Goal: Task Accomplishment & Management: Manage account settings

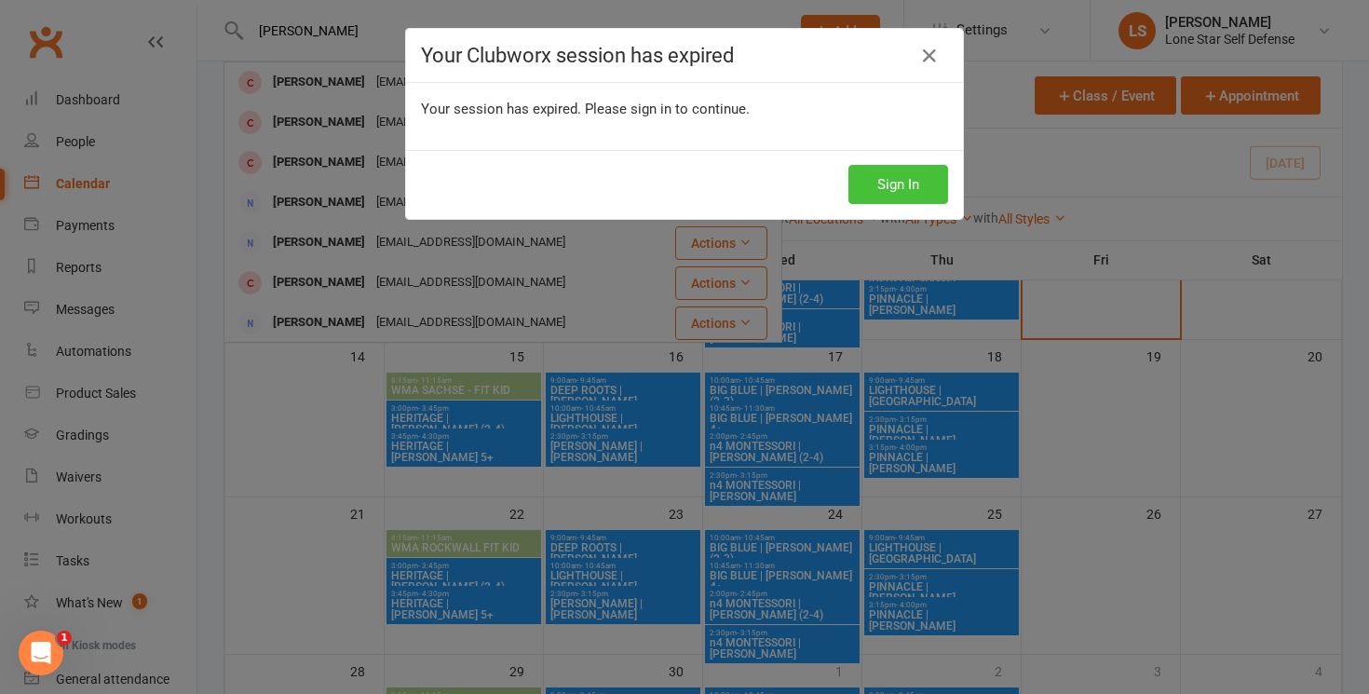
click at [867, 169] on button "Sign In" at bounding box center [898, 184] width 100 height 39
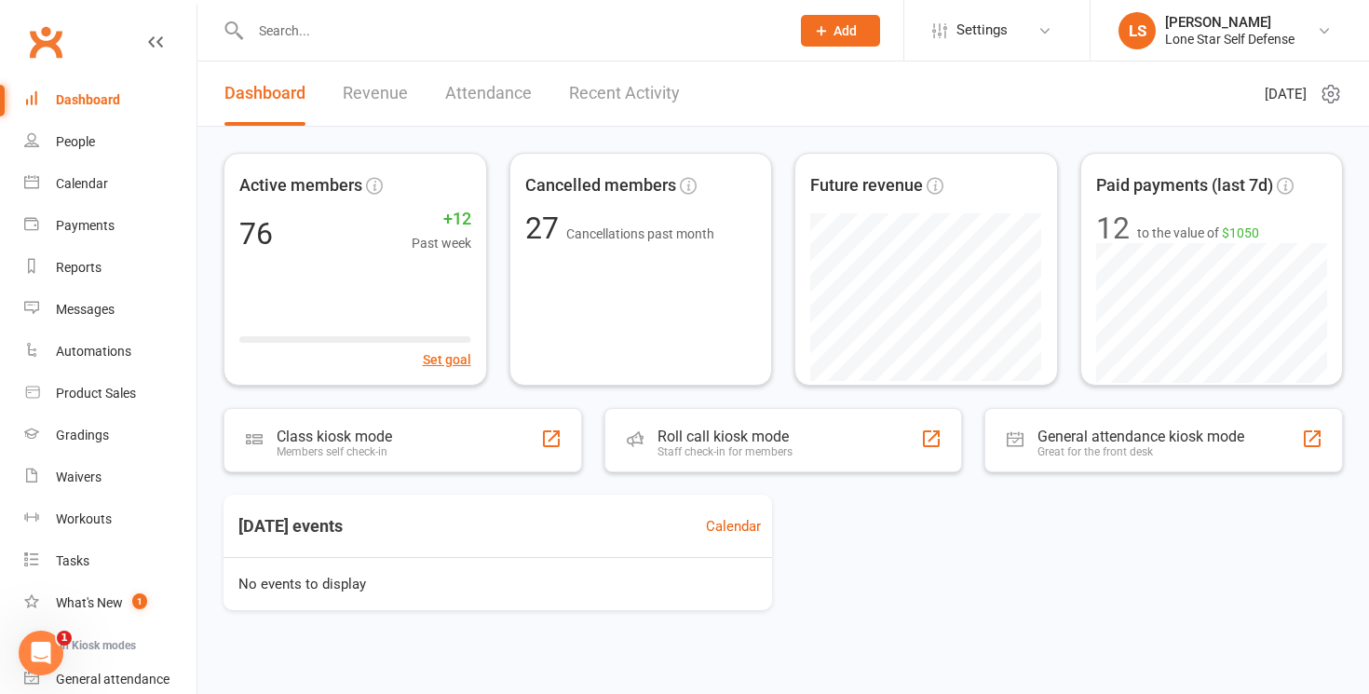
click at [392, 29] on input "text" at bounding box center [511, 31] width 532 height 26
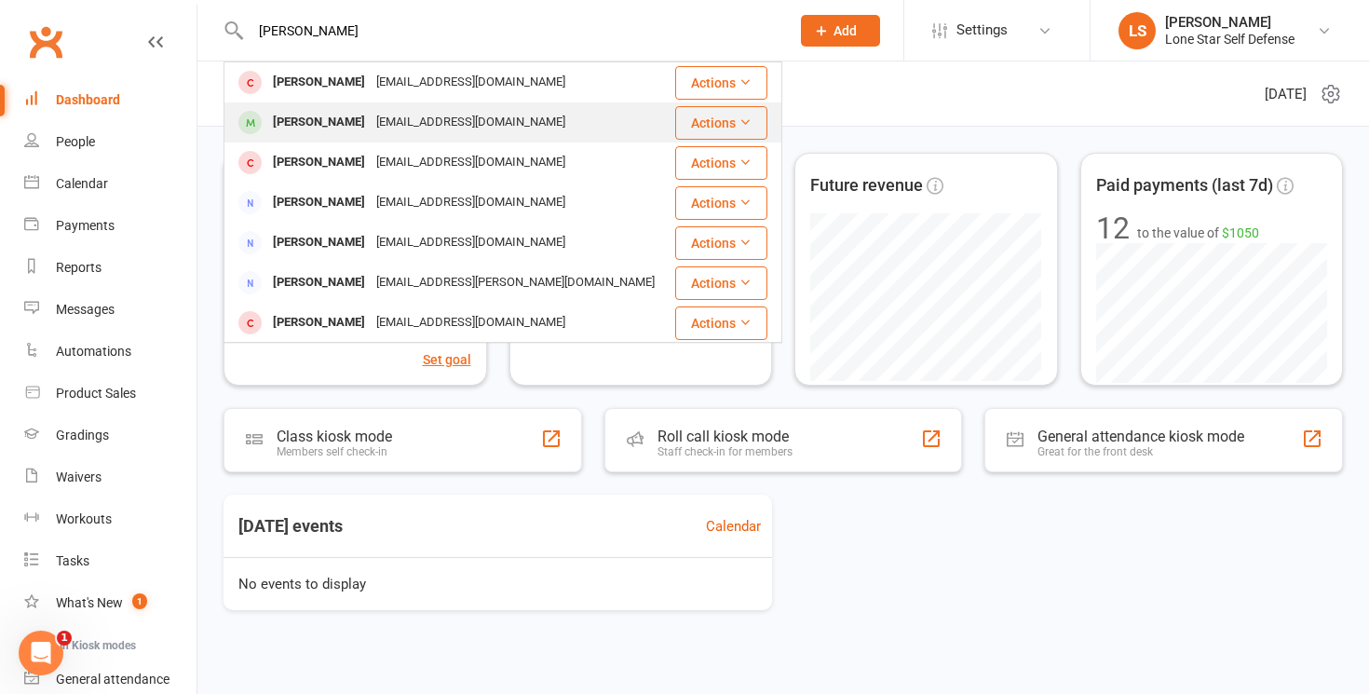
type input "[PERSON_NAME]"
click at [371, 109] on div "[PERSON_NAME]" at bounding box center [318, 122] width 103 height 27
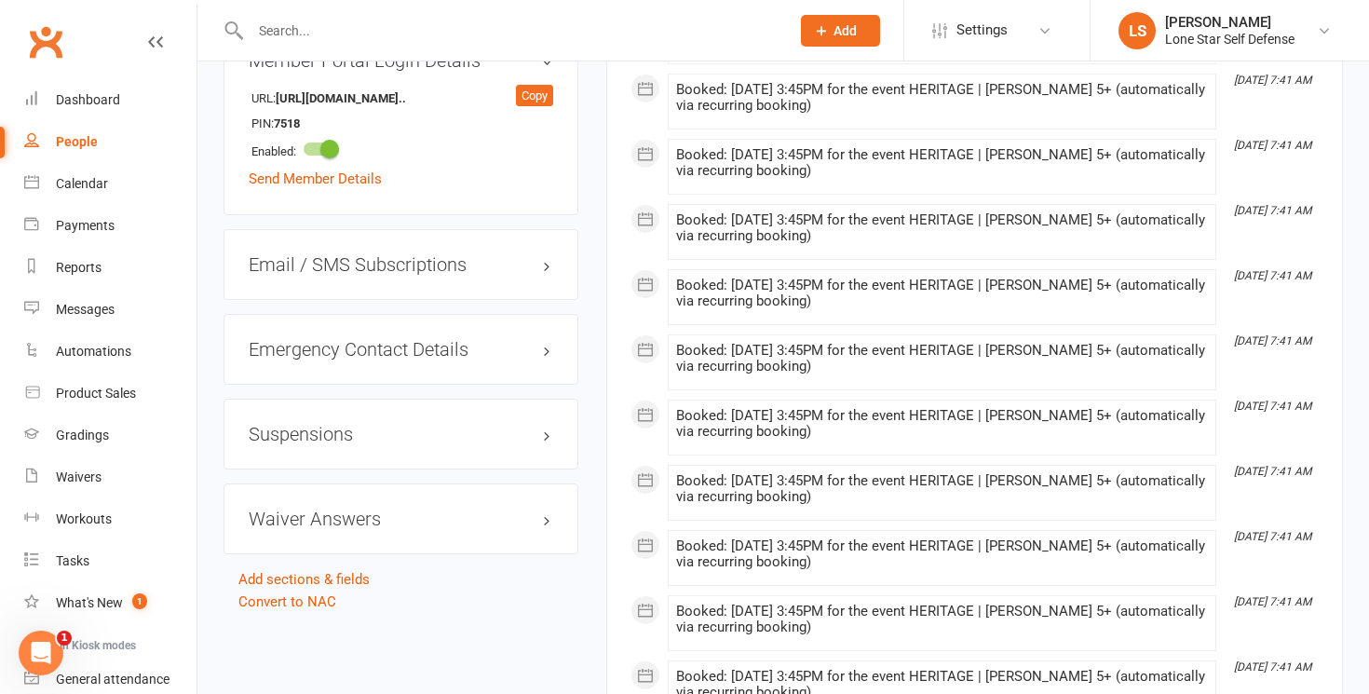
scroll to position [1345, 0]
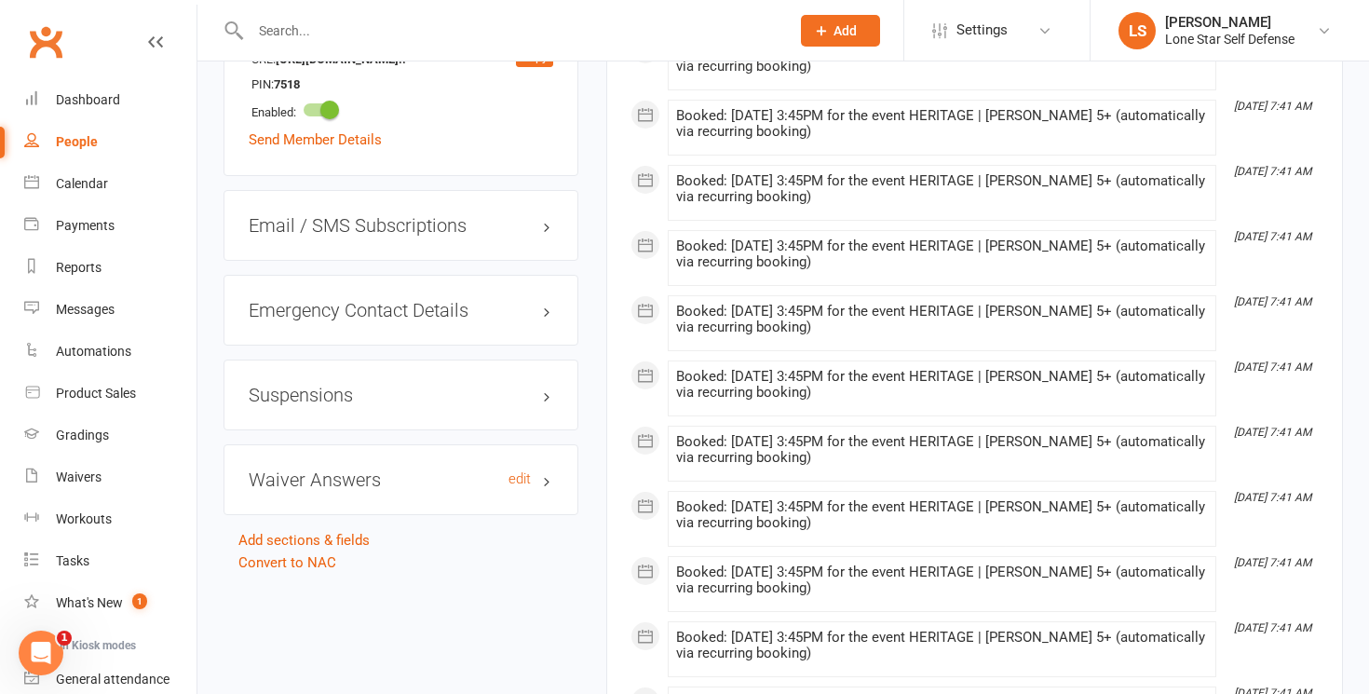
click at [543, 469] on h3 "Waiver Answers edit" at bounding box center [401, 479] width 304 height 20
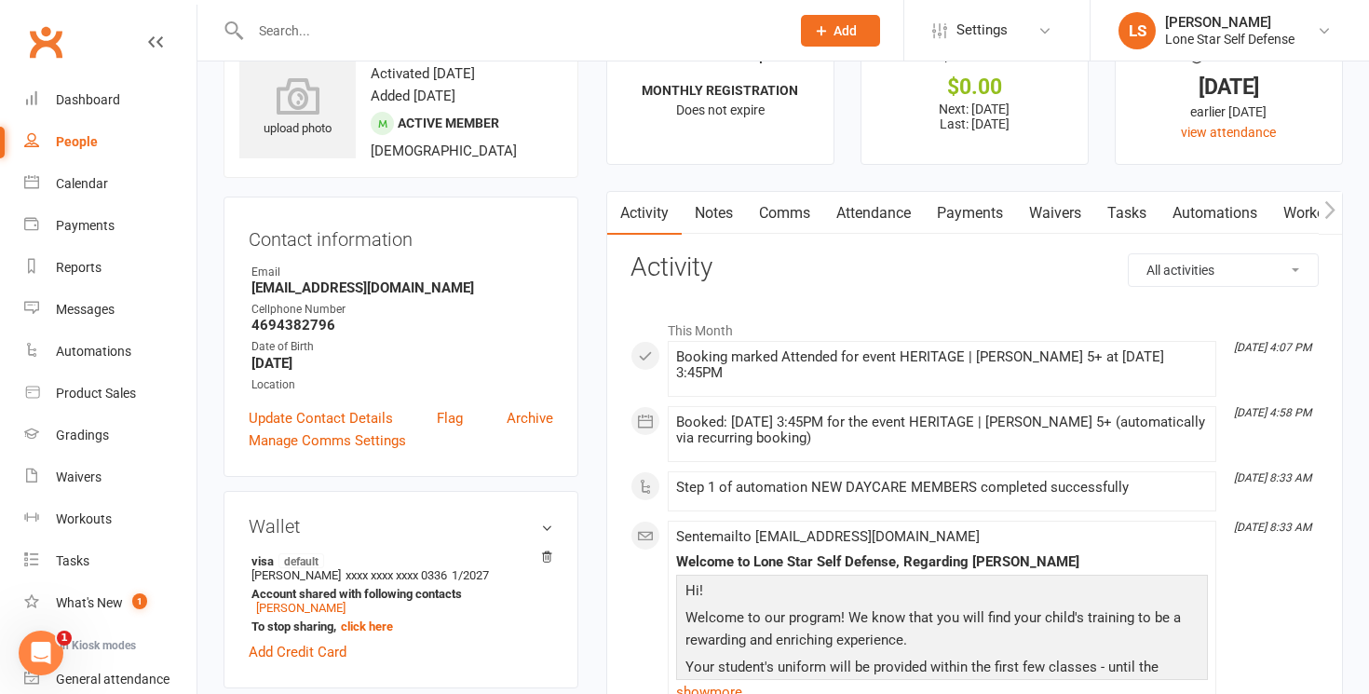
scroll to position [61, 0]
click at [966, 223] on link "Payments" at bounding box center [970, 214] width 92 height 43
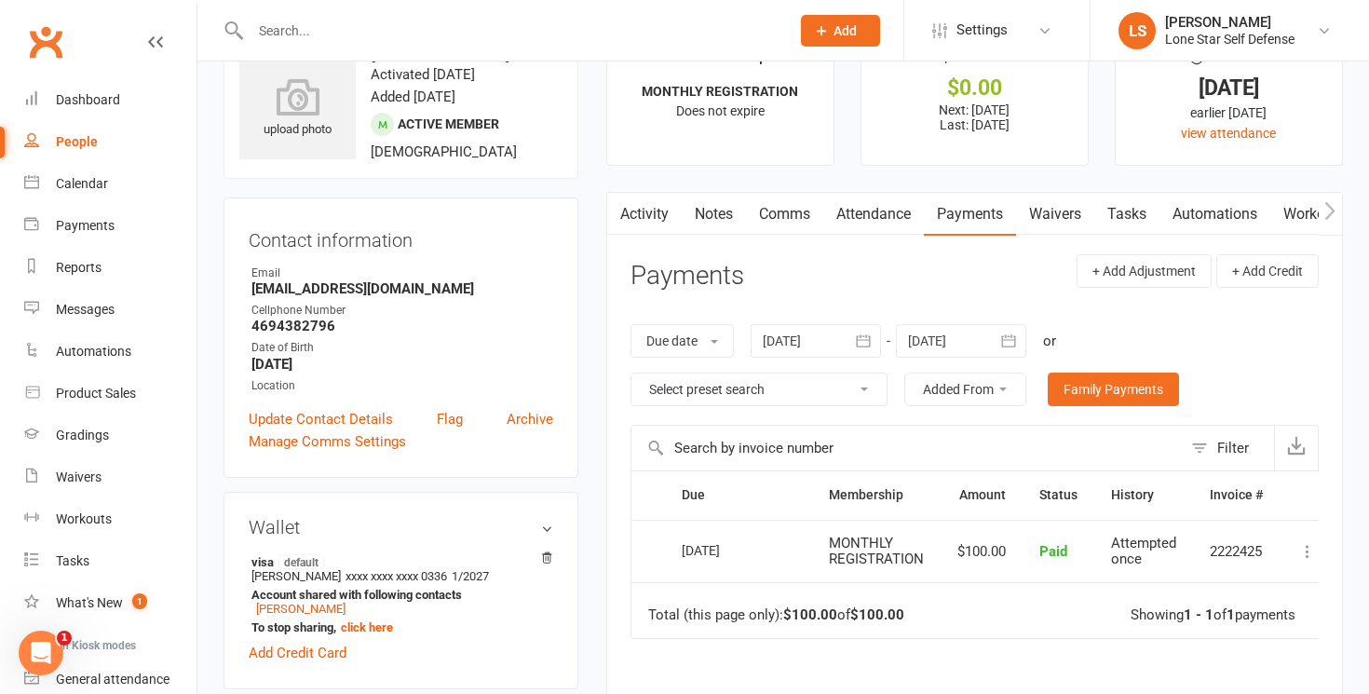
click at [1009, 339] on icon "button" at bounding box center [1009, 340] width 14 height 12
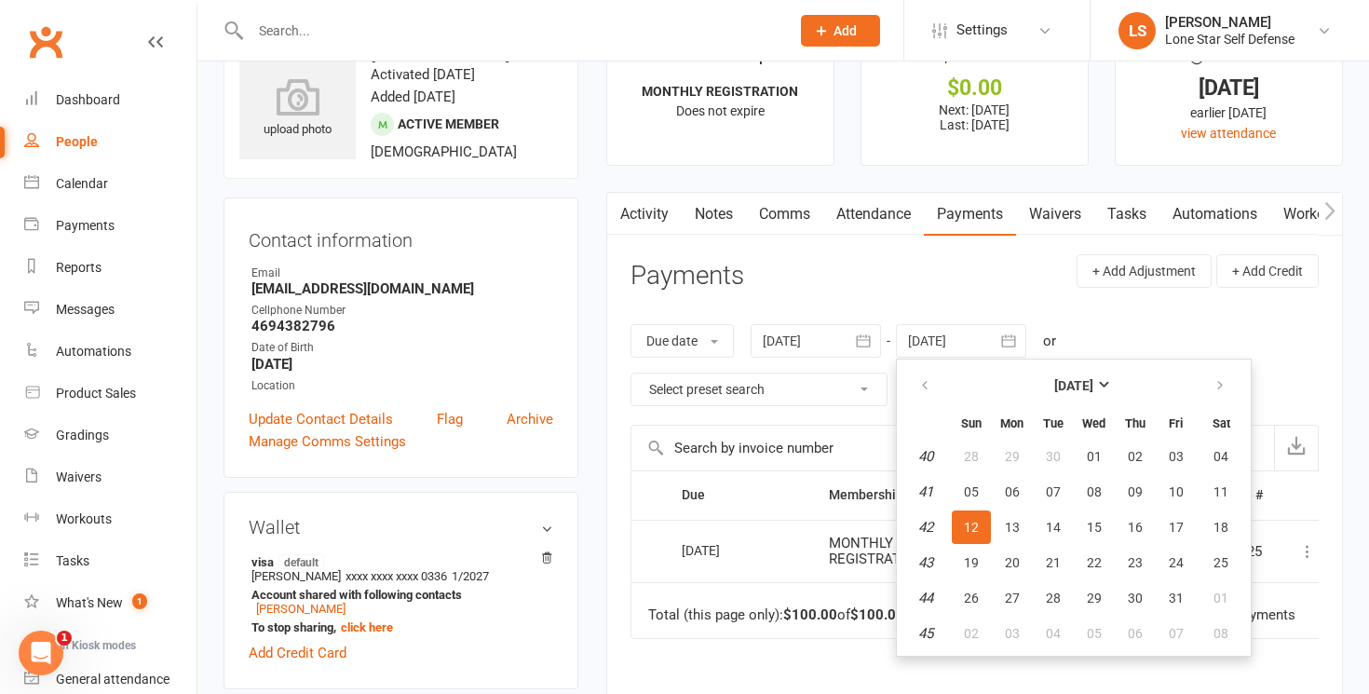
click at [1087, 307] on div "Due date Due date Date paid Date failed 15 Aug 2025 August 2025 Sun Mon Tue Wed…" at bounding box center [974, 364] width 688 height 119
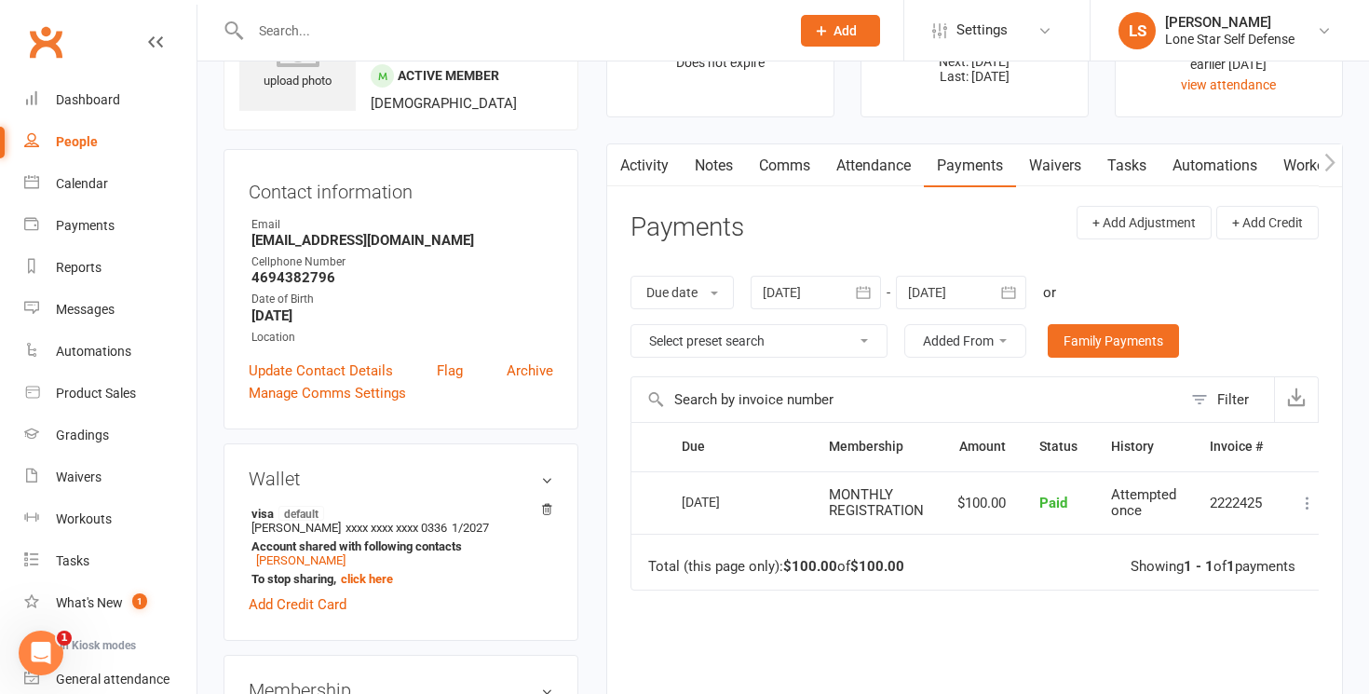
scroll to position [112, 0]
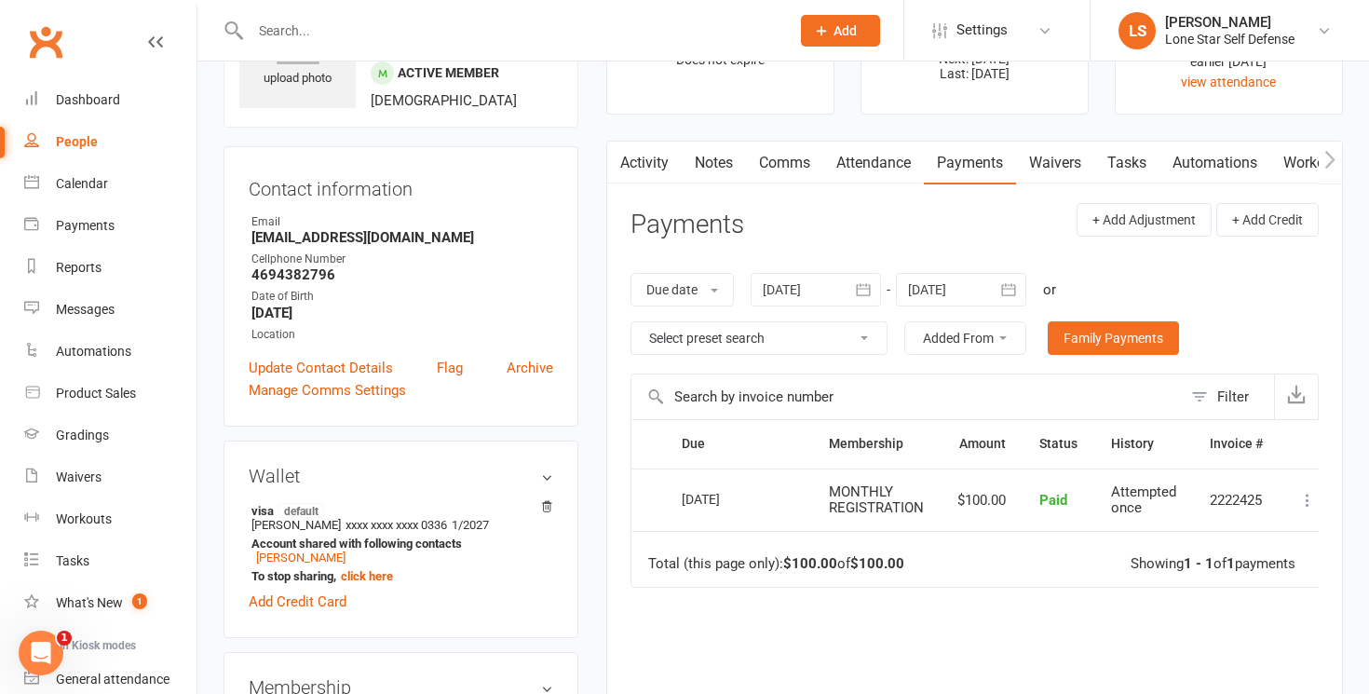
click at [524, 21] on input "text" at bounding box center [511, 31] width 532 height 26
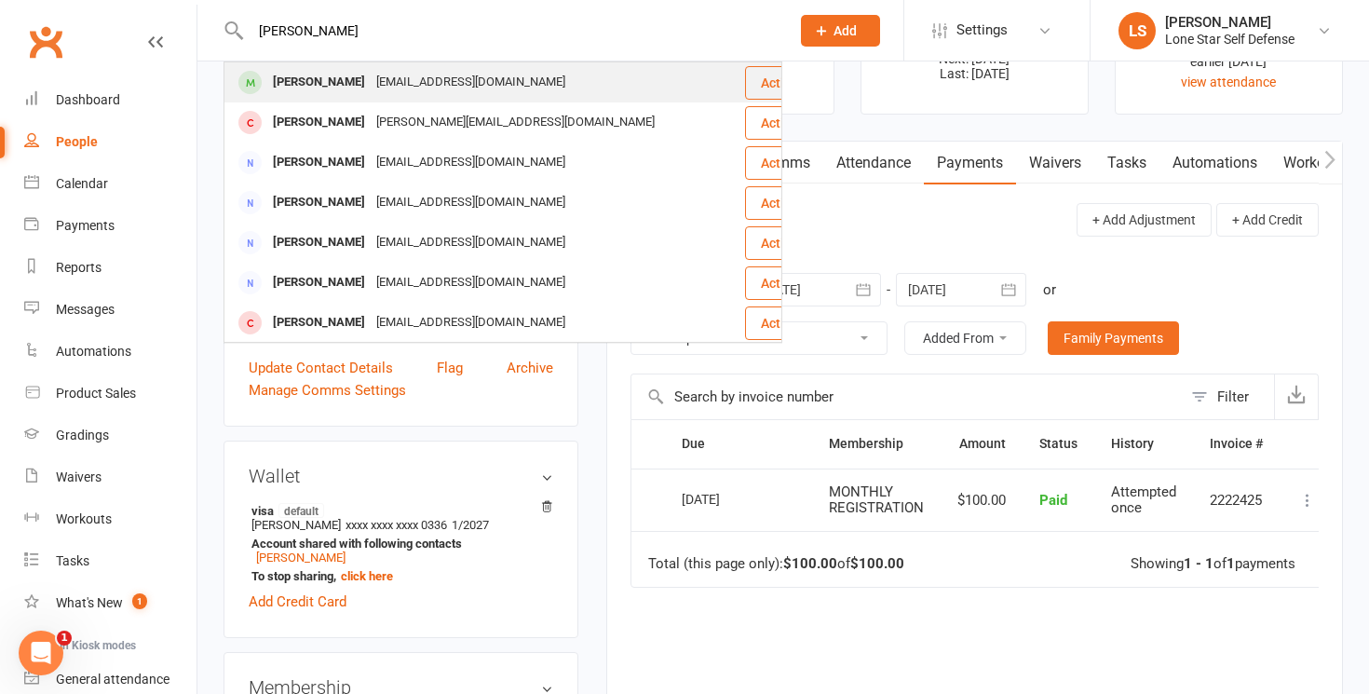
type input "connor"
click at [488, 84] on div "[EMAIL_ADDRESS][DOMAIN_NAME]" at bounding box center [471, 82] width 200 height 27
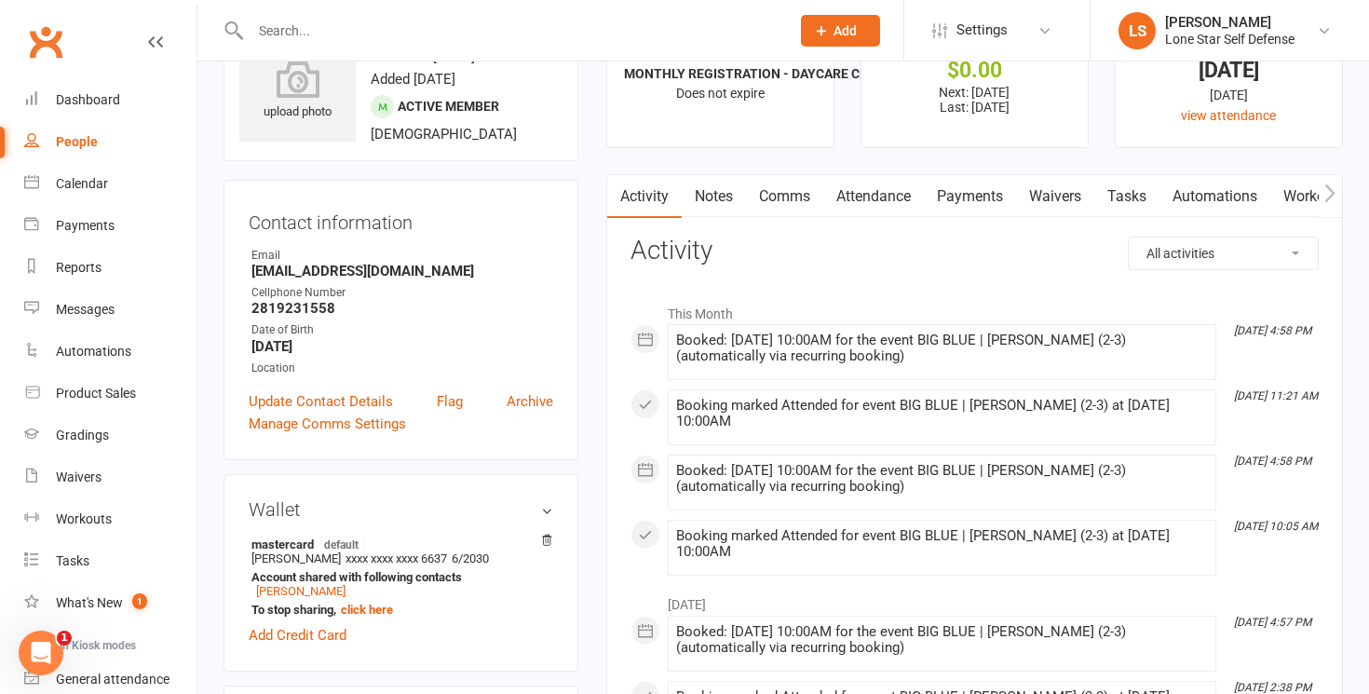
scroll to position [81, 0]
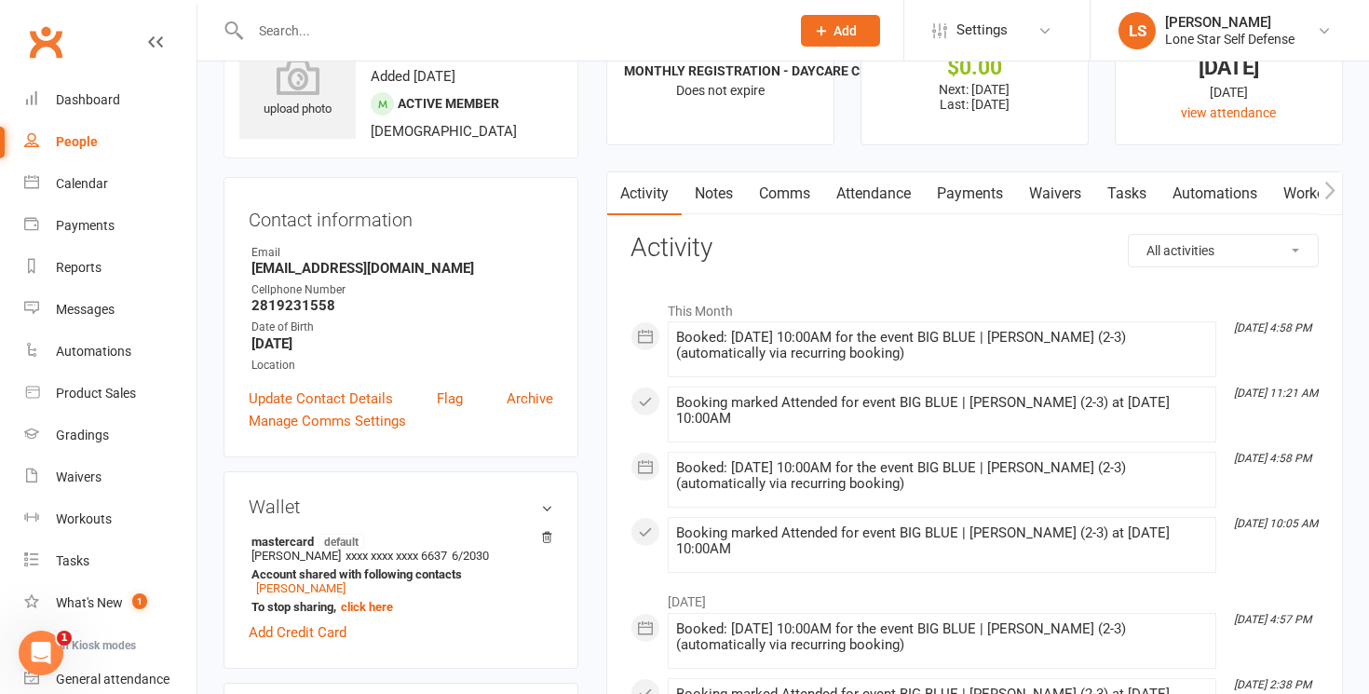
click at [875, 192] on link "Attendance" at bounding box center [873, 193] width 101 height 43
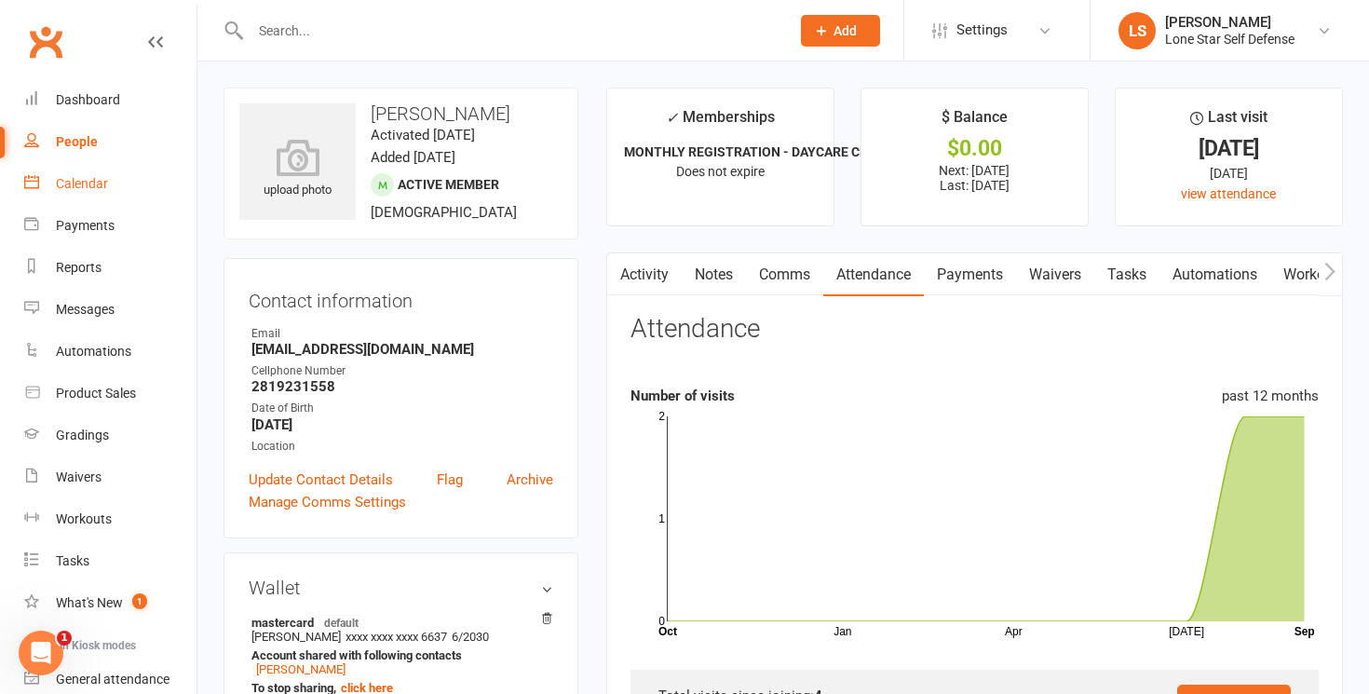
click at [79, 183] on div "Calendar" at bounding box center [82, 183] width 52 height 15
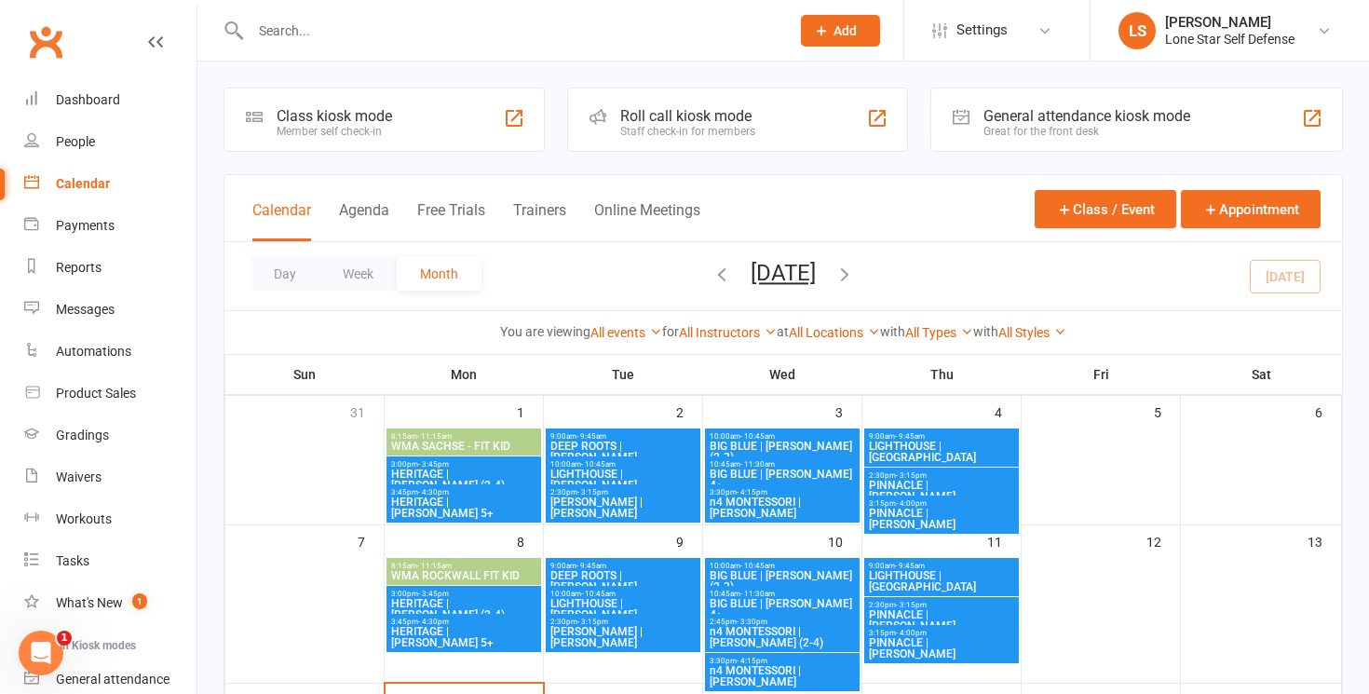
click at [745, 440] on span "BIG BLUE | [PERSON_NAME] (2-3)" at bounding box center [782, 451] width 147 height 22
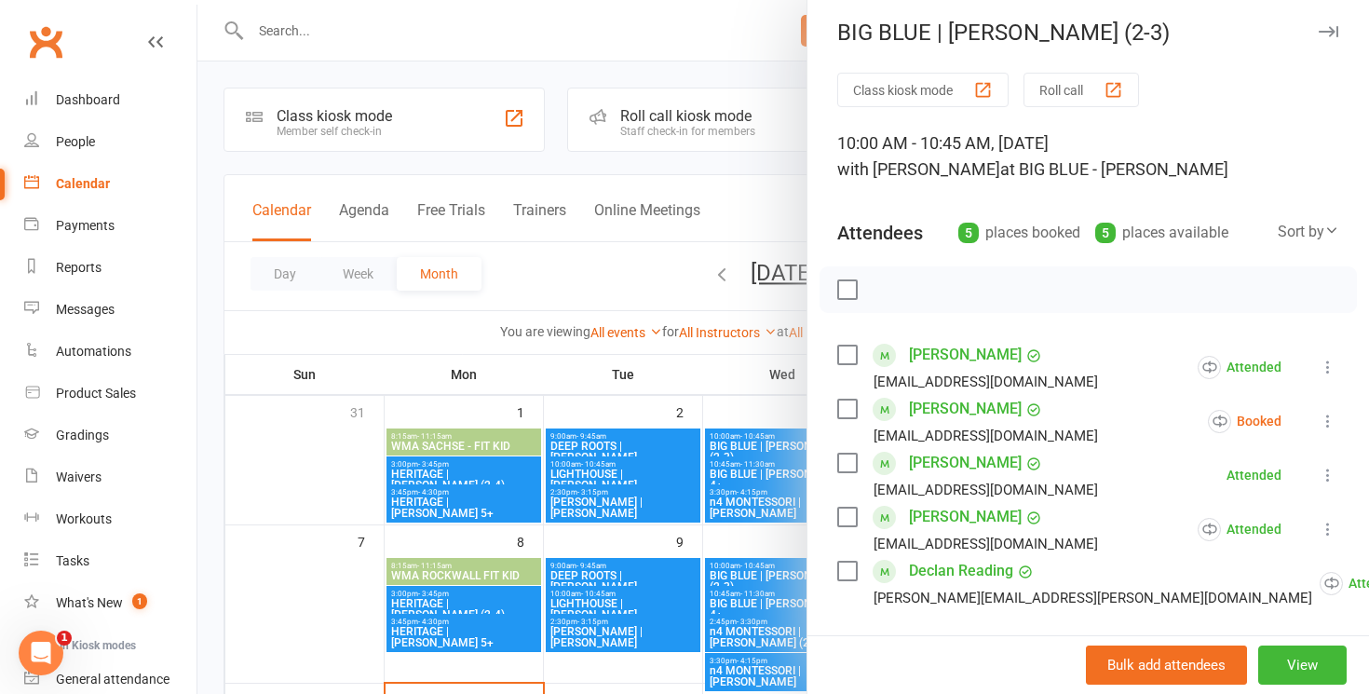
scroll to position [10, 0]
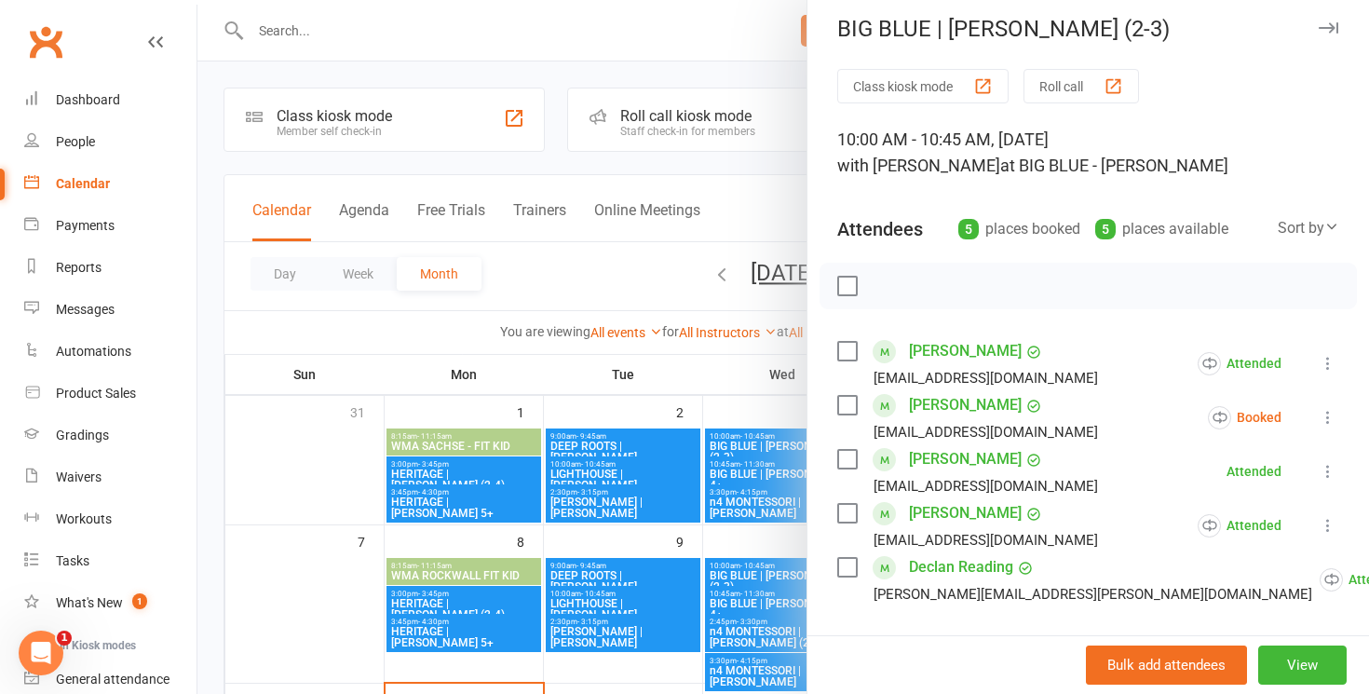
click at [741, 369] on div at bounding box center [782, 347] width 1171 height 694
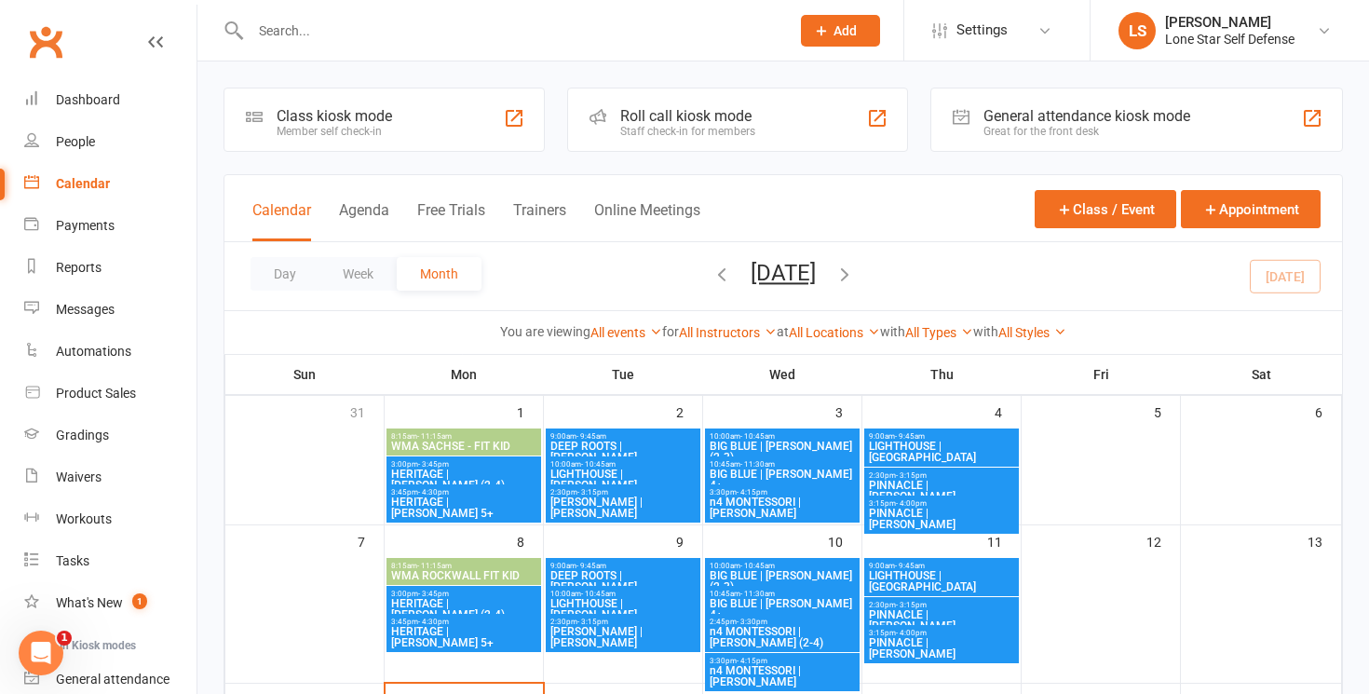
click at [769, 575] on span "BIG BLUE | [PERSON_NAME] (2-3)" at bounding box center [782, 581] width 147 height 22
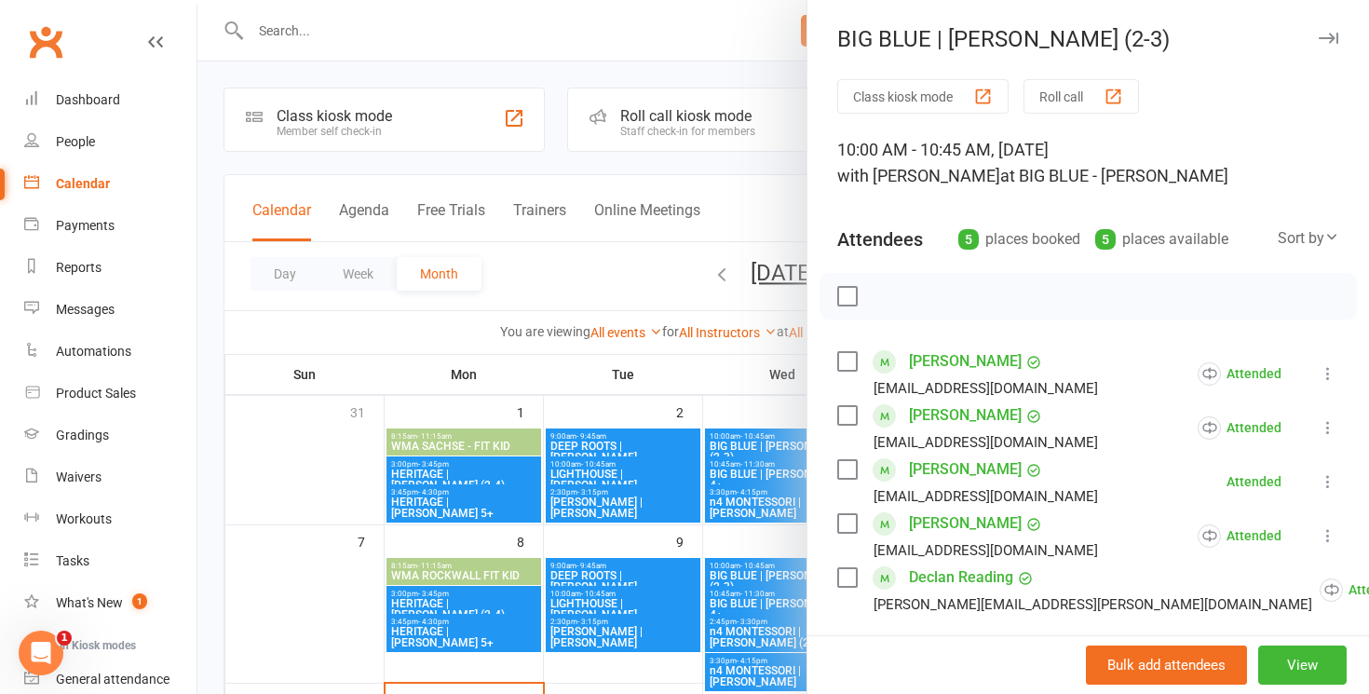
scroll to position [3, 0]
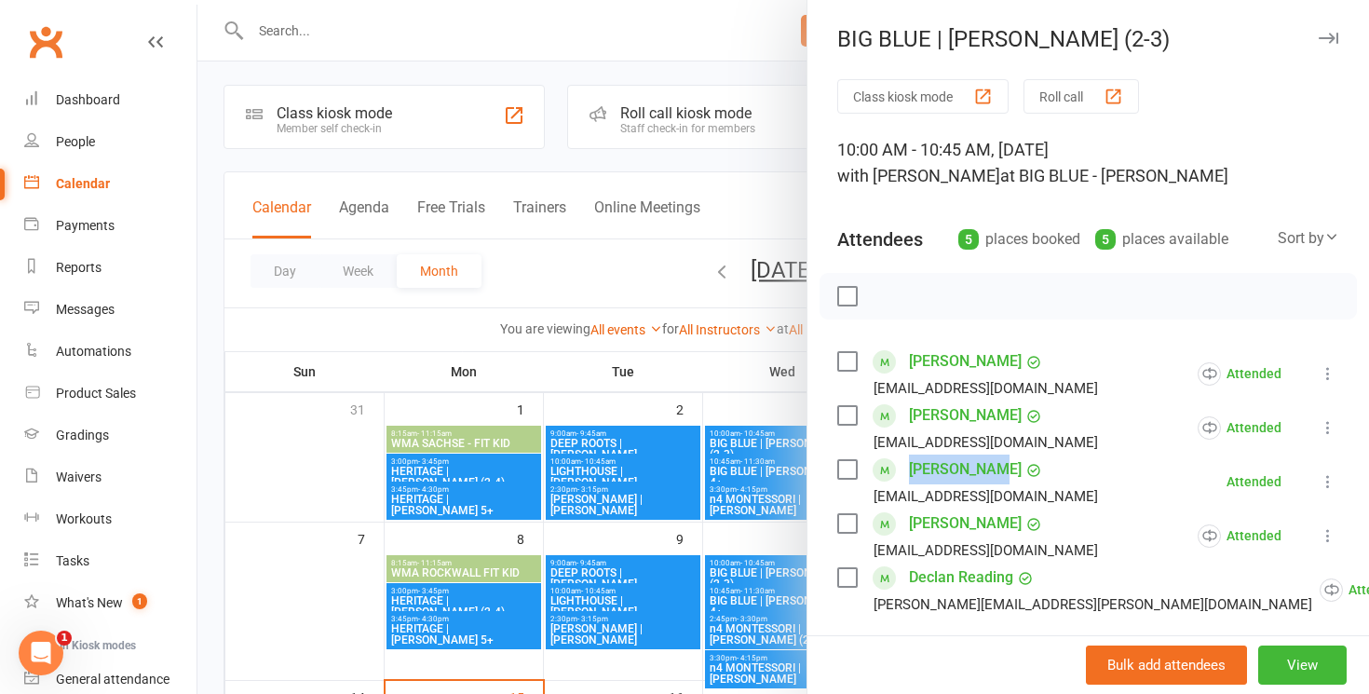
click at [1318, 483] on icon at bounding box center [1327, 481] width 19 height 19
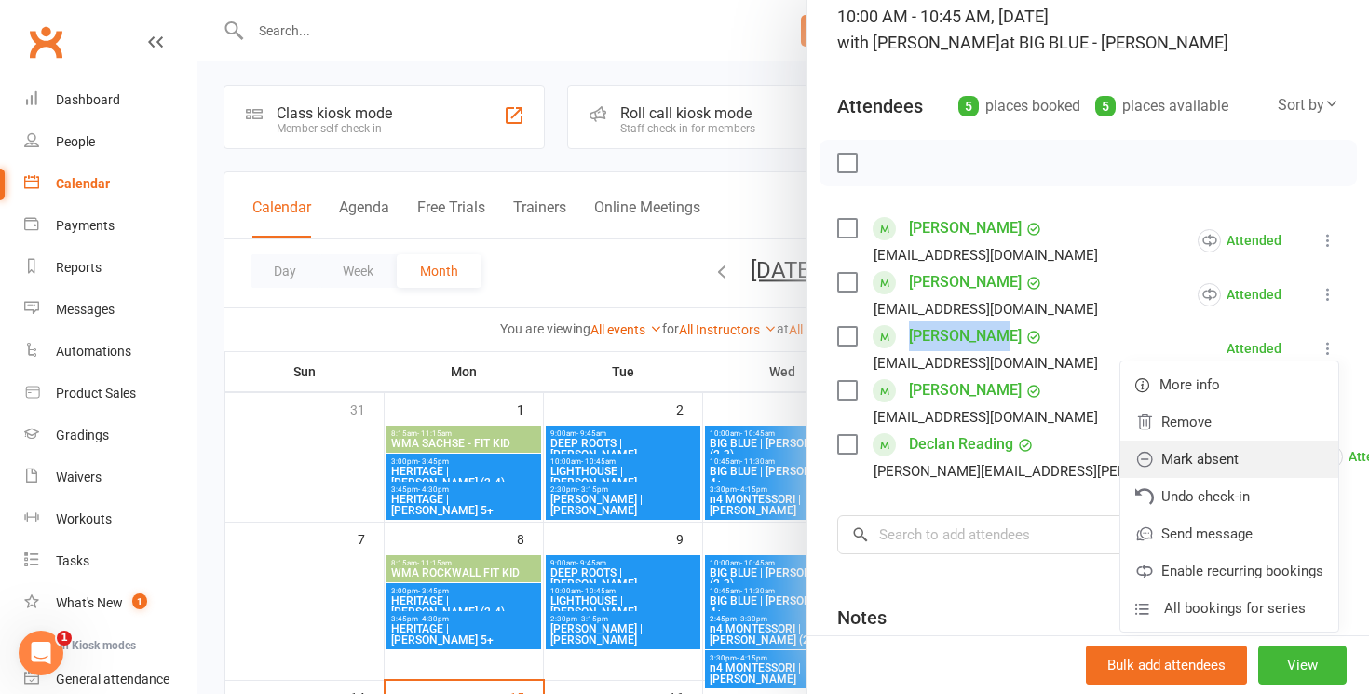
scroll to position [138, 0]
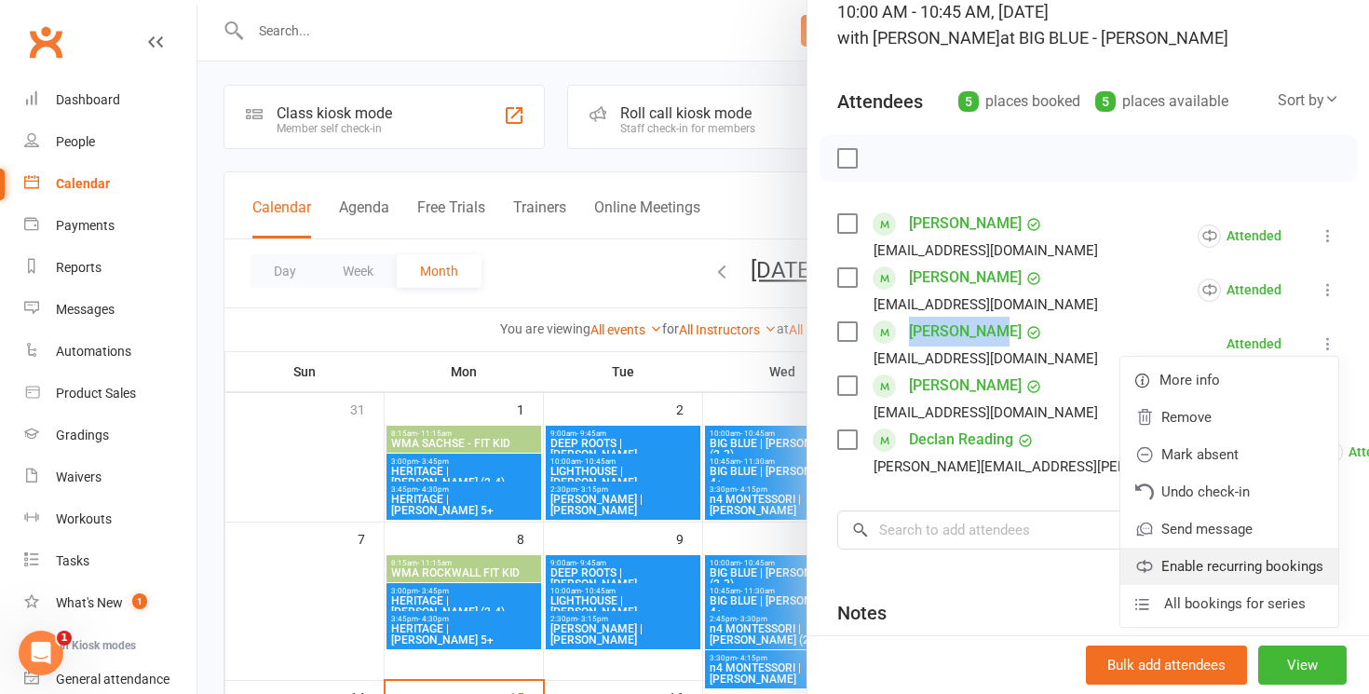
click at [1237, 572] on link "Enable recurring bookings" at bounding box center [1229, 565] width 218 height 37
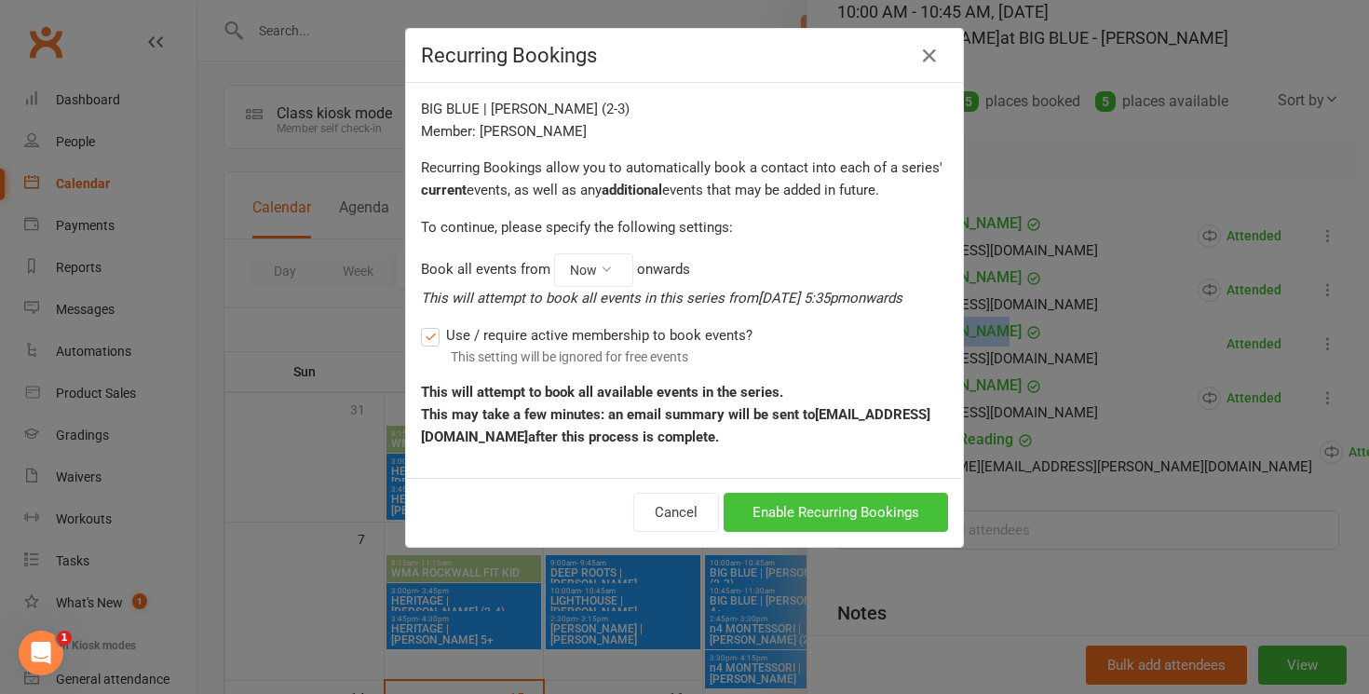
click at [835, 512] on button "Enable Recurring Bookings" at bounding box center [835, 512] width 224 height 39
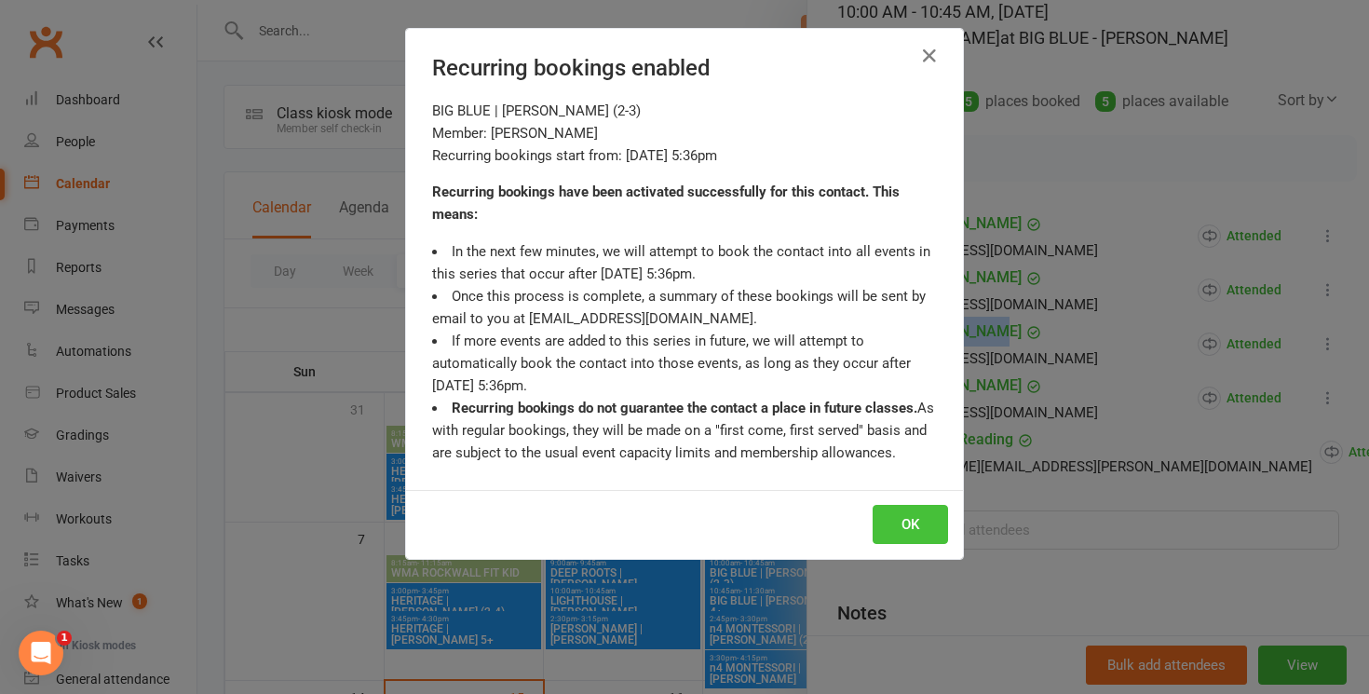
click at [912, 530] on button "OK" at bounding box center [909, 524] width 75 height 39
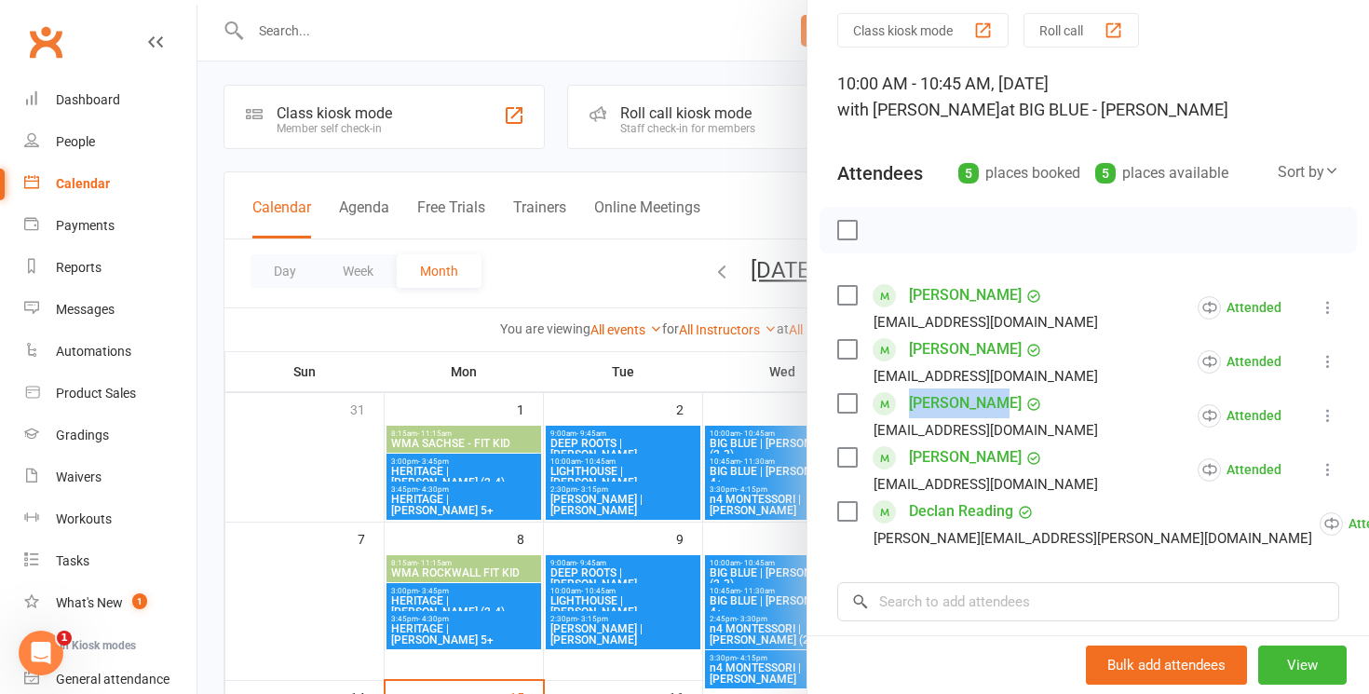
scroll to position [64, 0]
click at [692, 373] on div at bounding box center [782, 347] width 1171 height 694
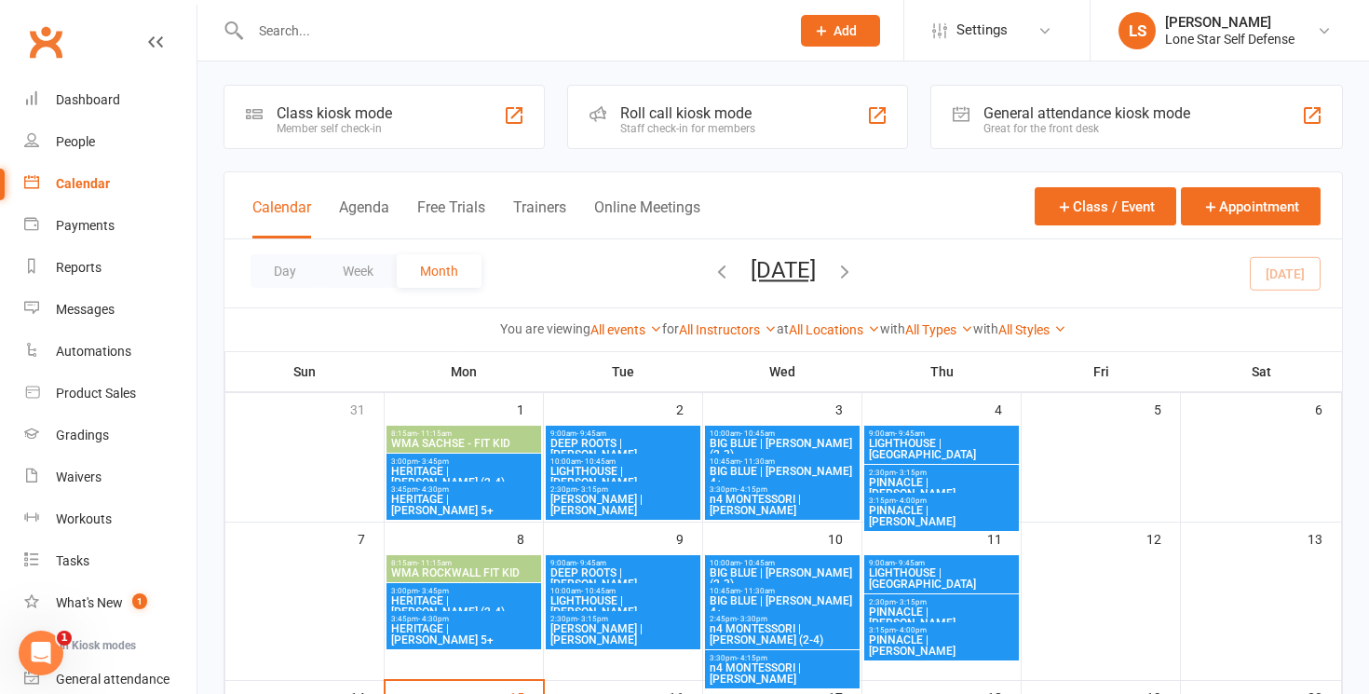
click at [826, 435] on span "10:00am - 10:45am" at bounding box center [782, 433] width 147 height 8
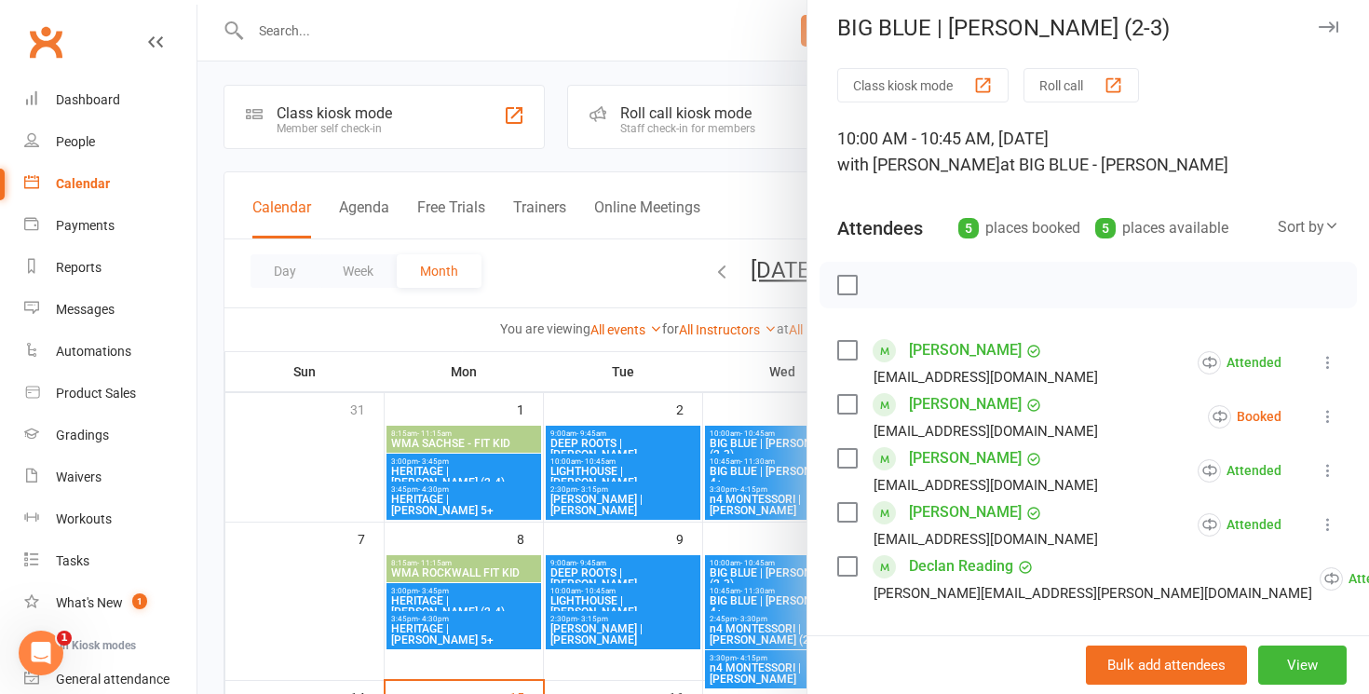
scroll to position [15, 0]
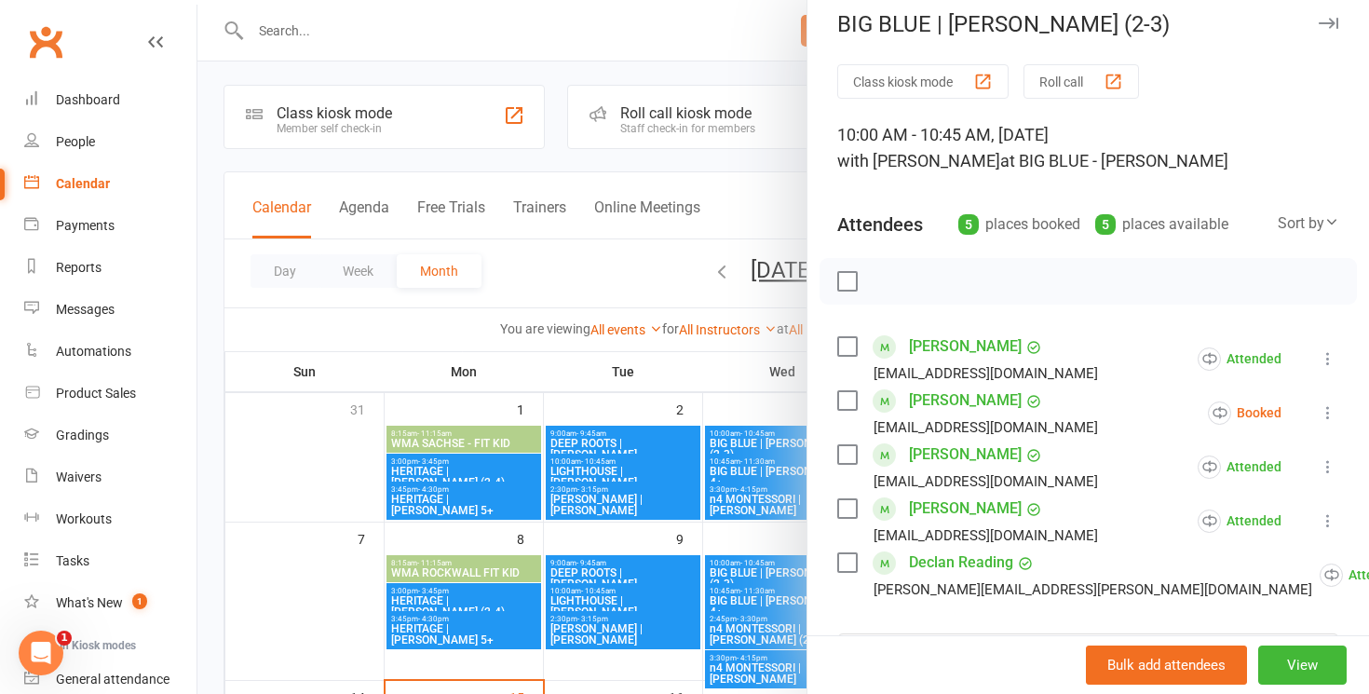
click at [967, 354] on link "Connor Adams" at bounding box center [965, 346] width 113 height 30
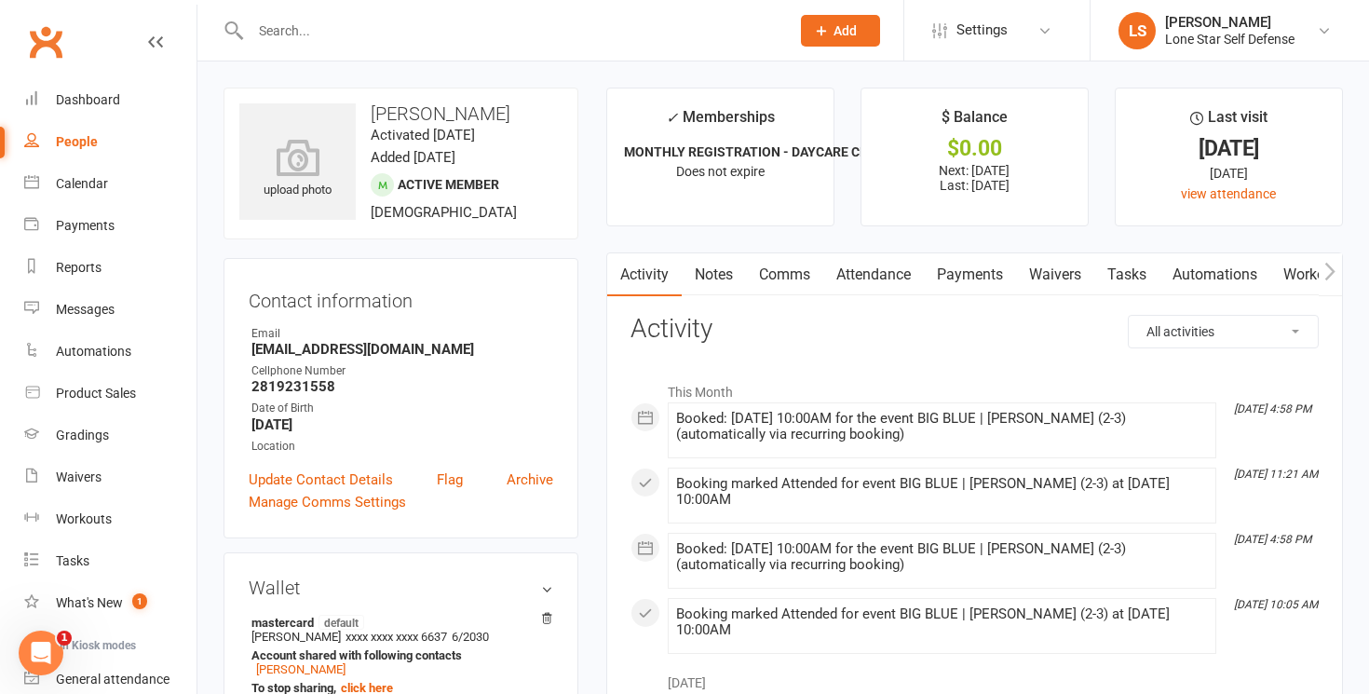
click at [964, 284] on link "Payments" at bounding box center [970, 274] width 92 height 43
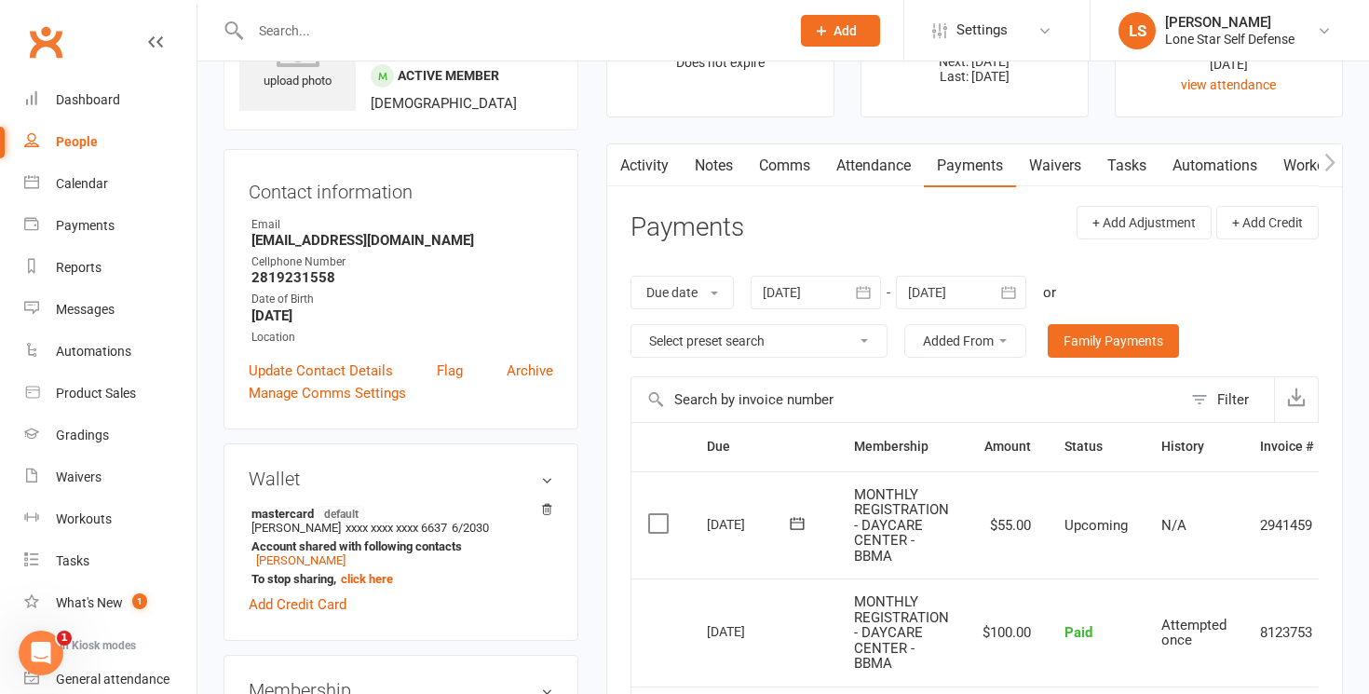
scroll to position [111, 0]
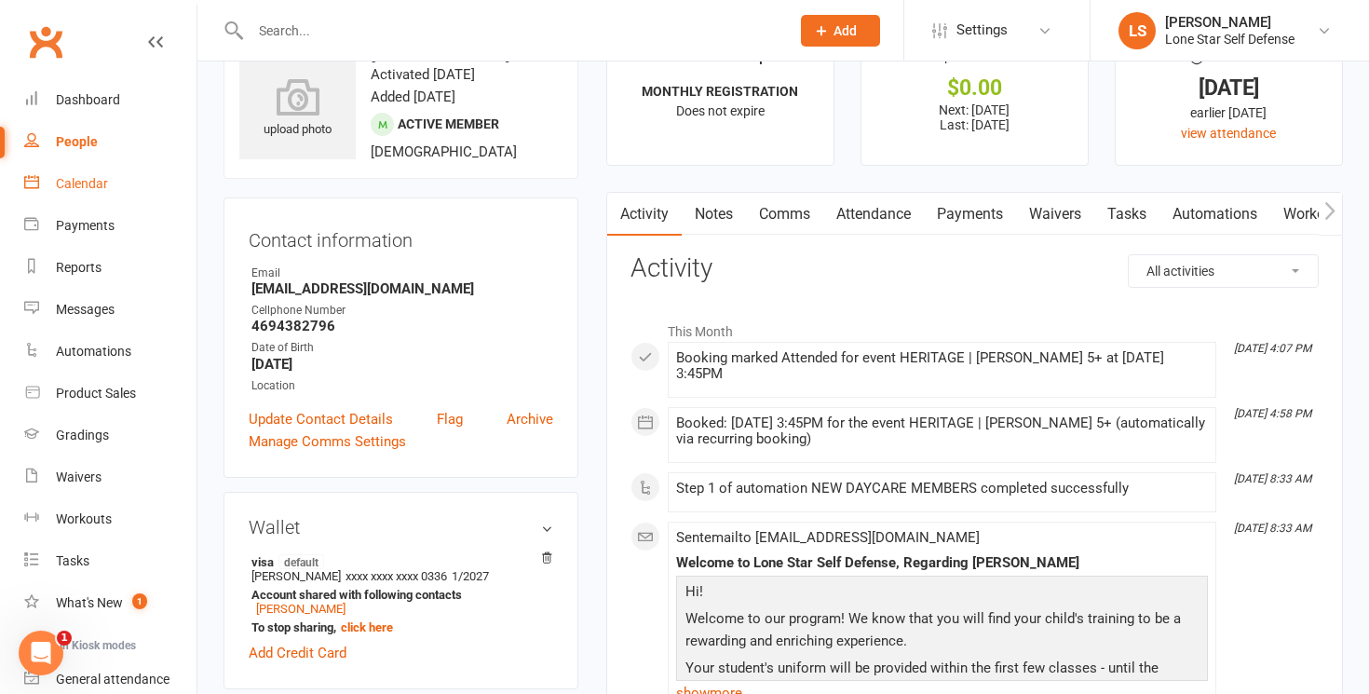
click at [95, 189] on div "Calendar" at bounding box center [82, 183] width 52 height 15
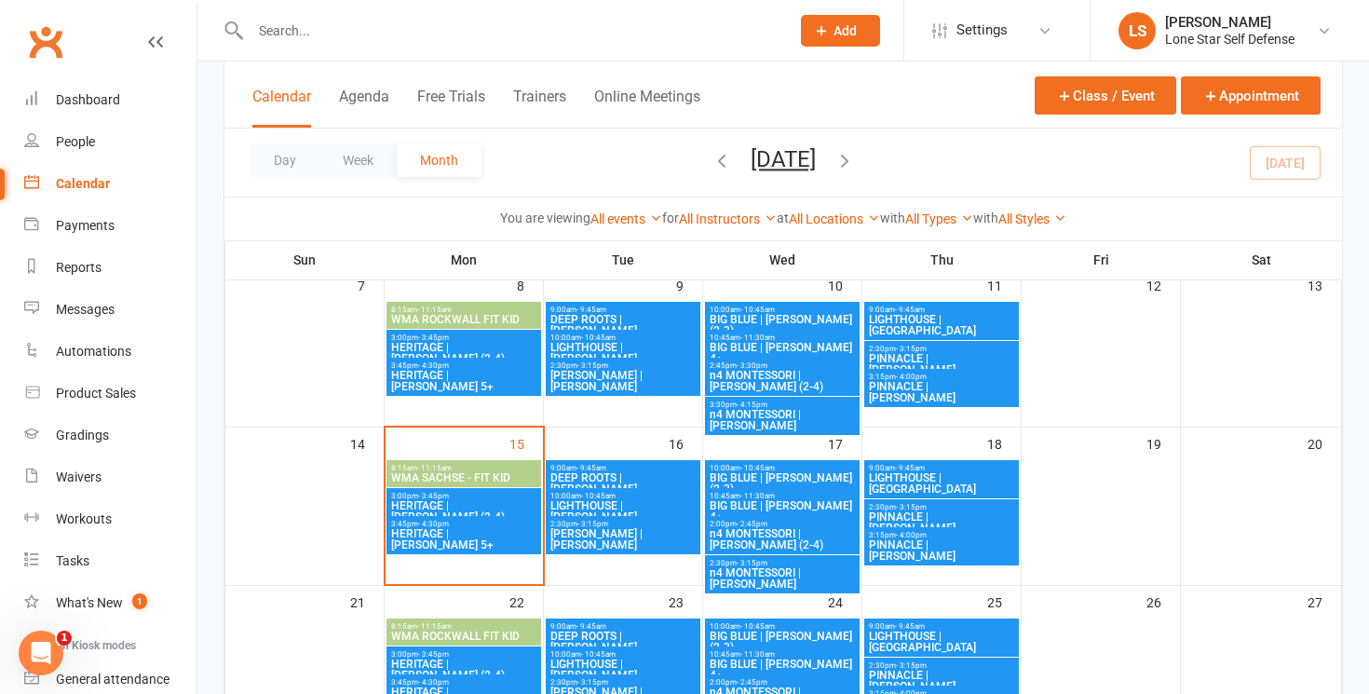
scroll to position [257, 0]
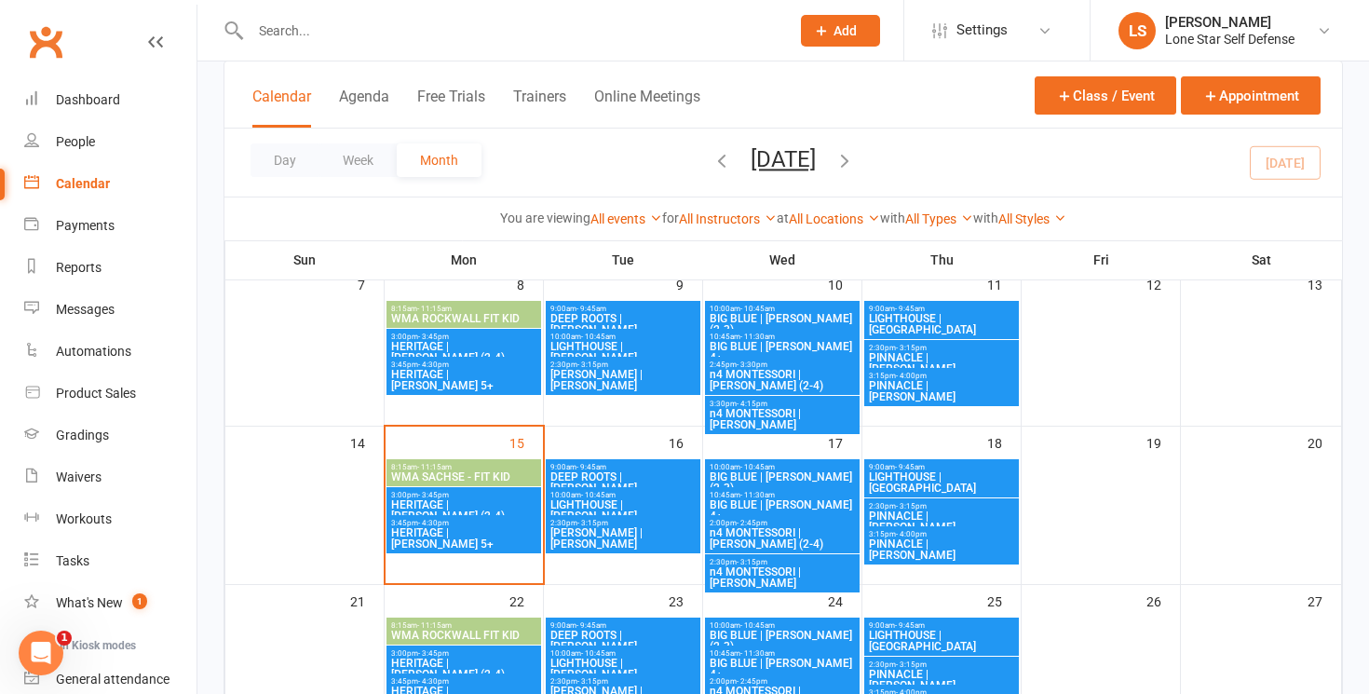
click at [478, 499] on span "HERITAGE | [PERSON_NAME] (2-4)" at bounding box center [463, 510] width 147 height 22
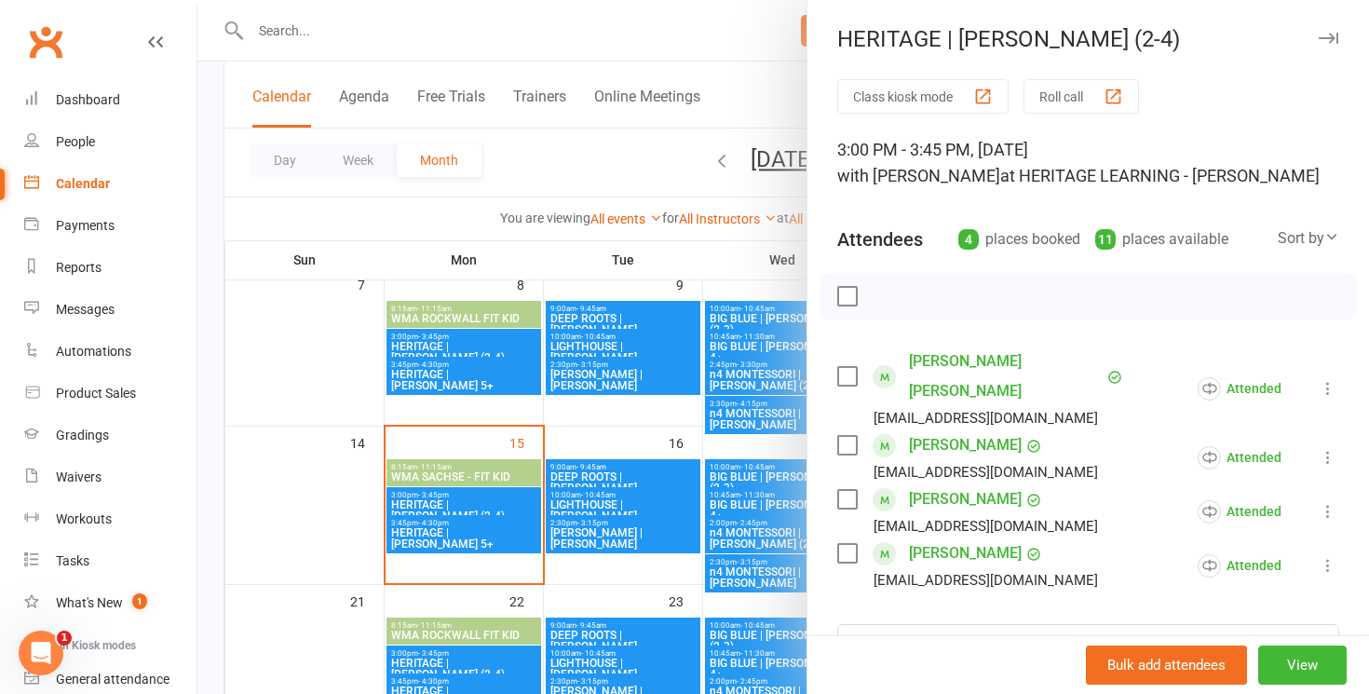
click at [466, 535] on div at bounding box center [782, 347] width 1171 height 694
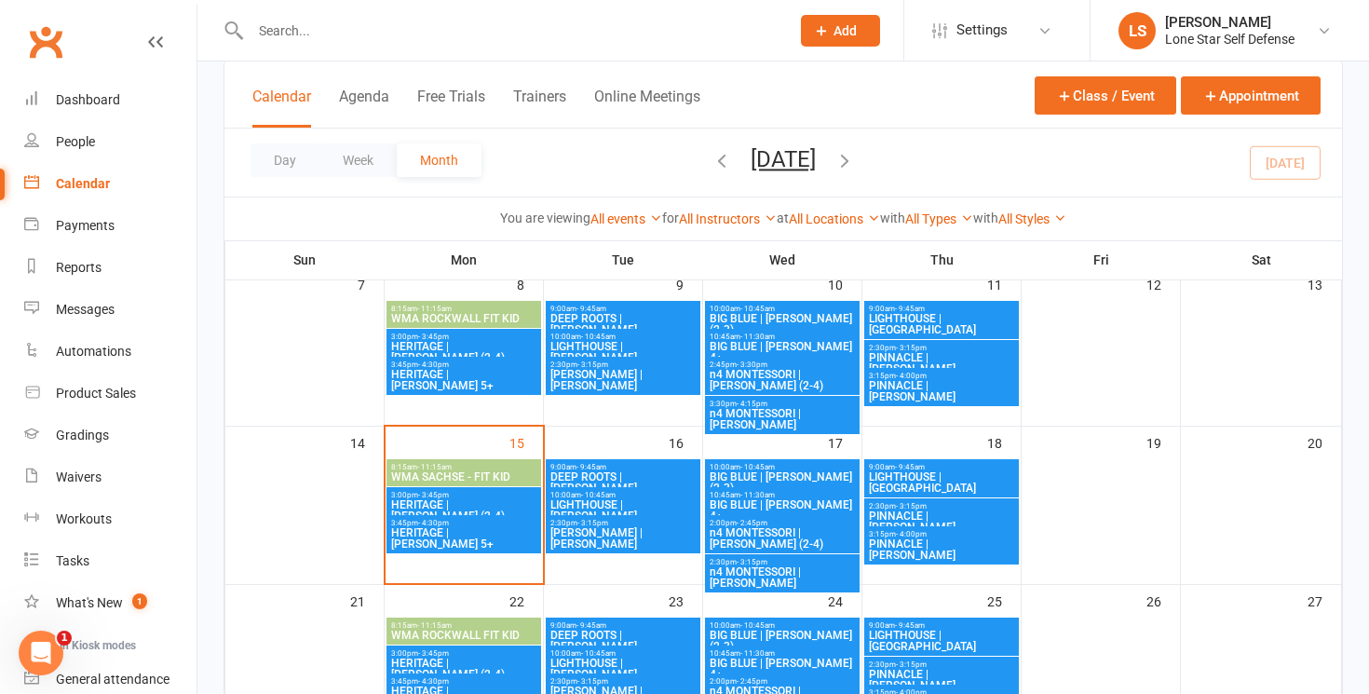
click at [448, 527] on span "HERITAGE | [PERSON_NAME] 5+" at bounding box center [463, 538] width 147 height 22
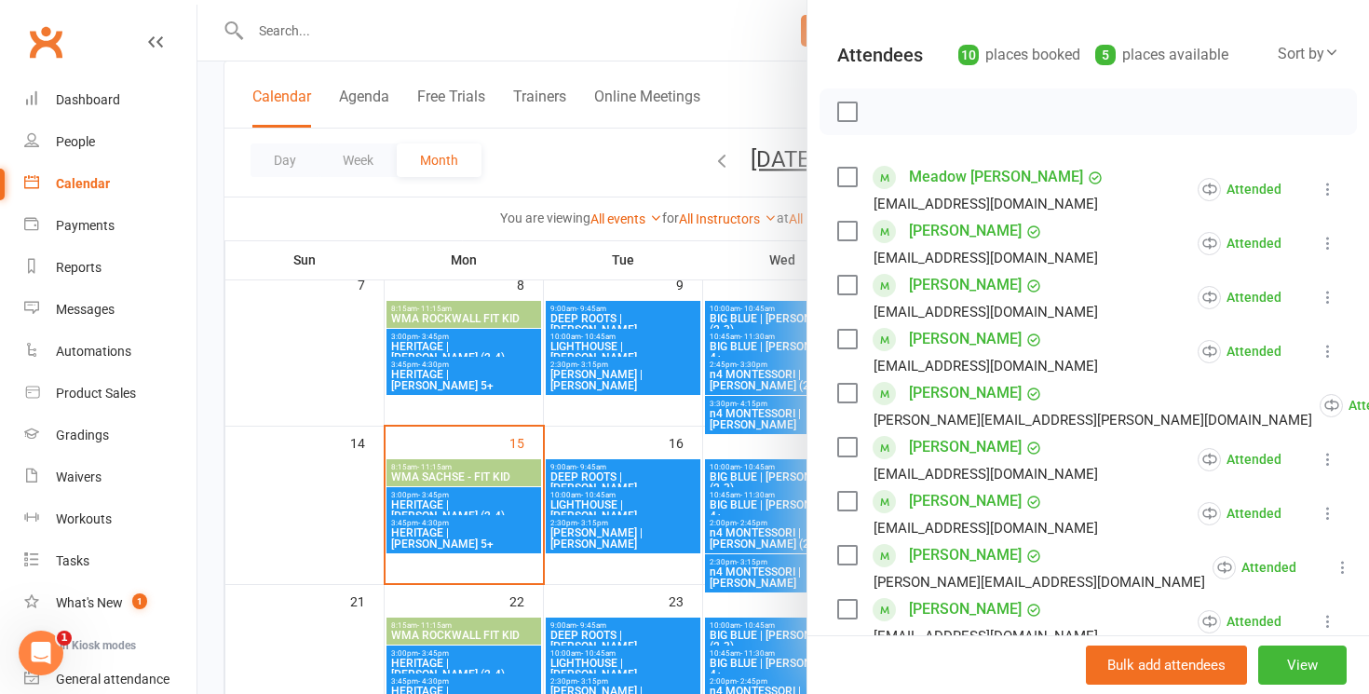
scroll to position [185, 0]
click at [1325, 454] on icon at bounding box center [1327, 458] width 19 height 19
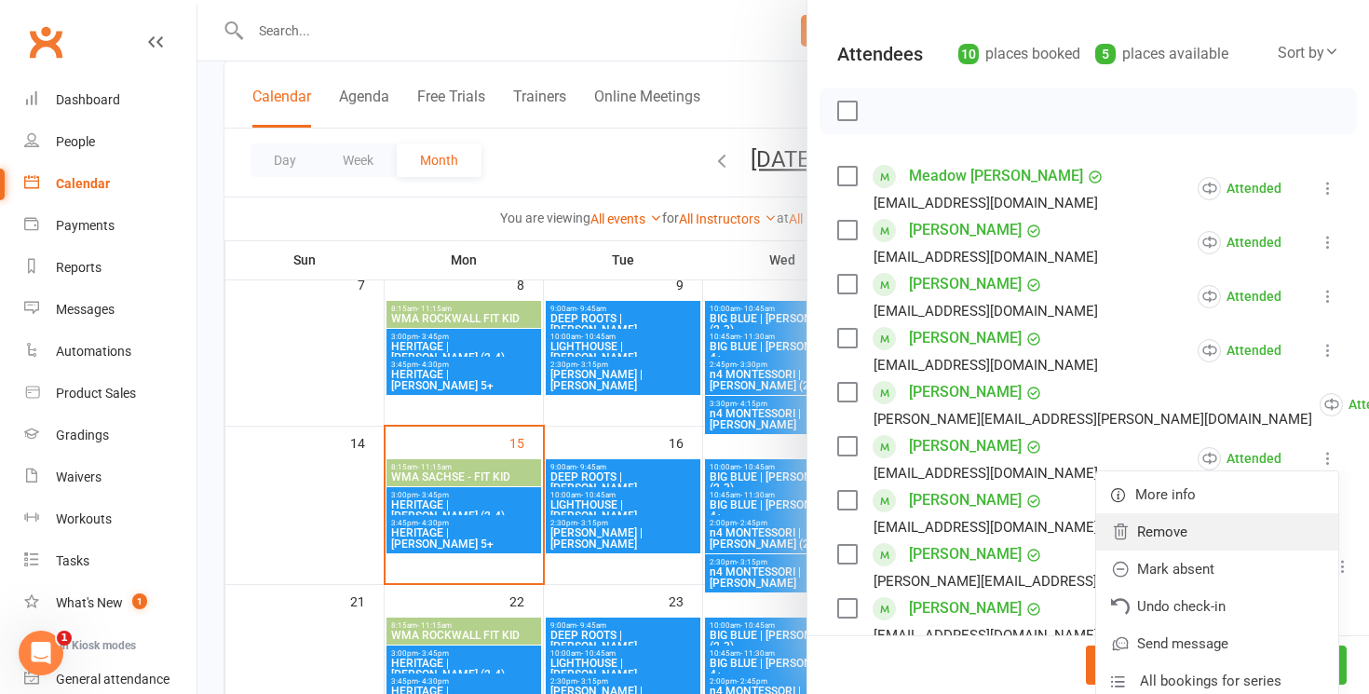
click at [1250, 527] on link "Remove" at bounding box center [1217, 531] width 242 height 37
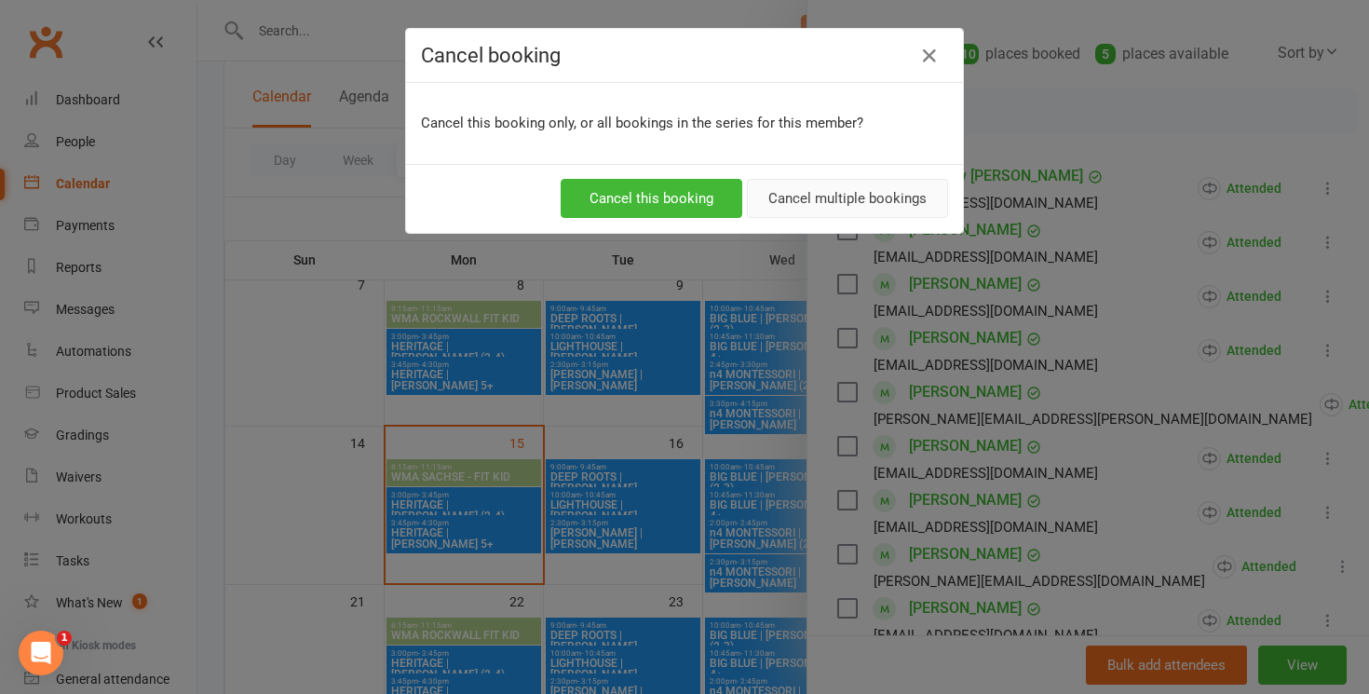
click at [840, 204] on button "Cancel multiple bookings" at bounding box center [847, 198] width 201 height 39
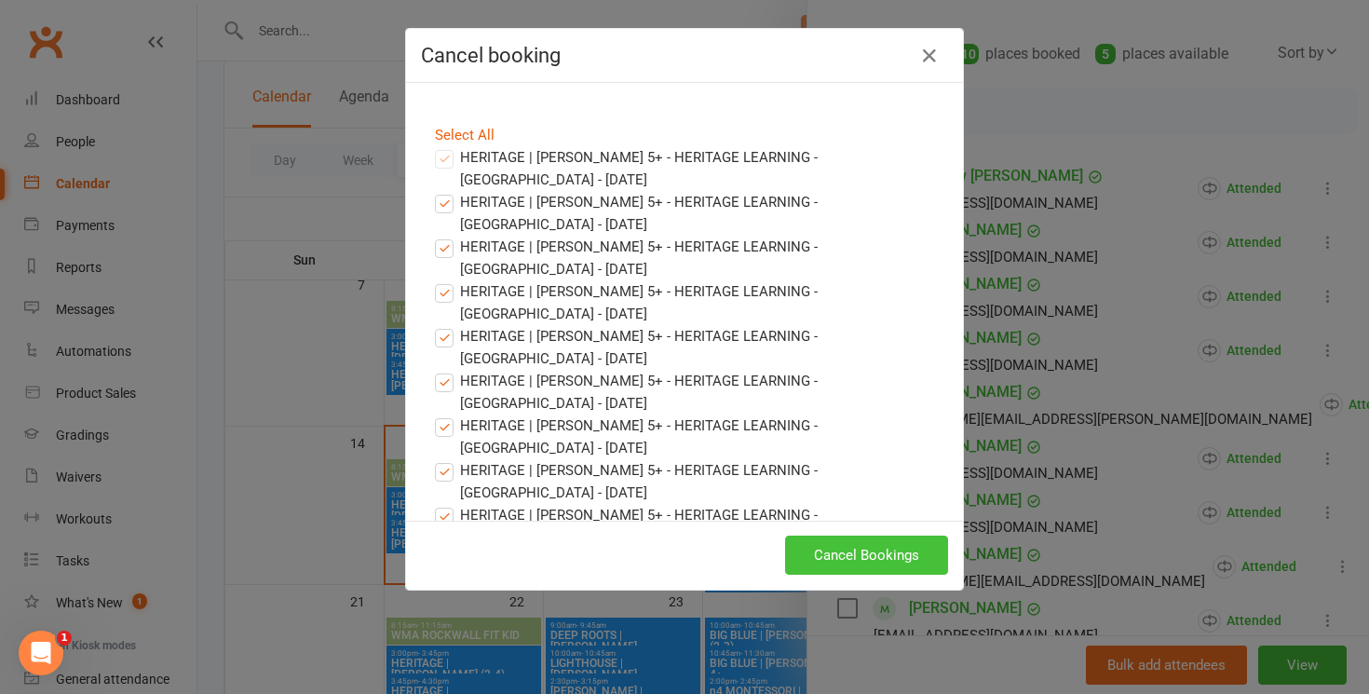
click at [824, 551] on button "Cancel Bookings" at bounding box center [866, 554] width 163 height 39
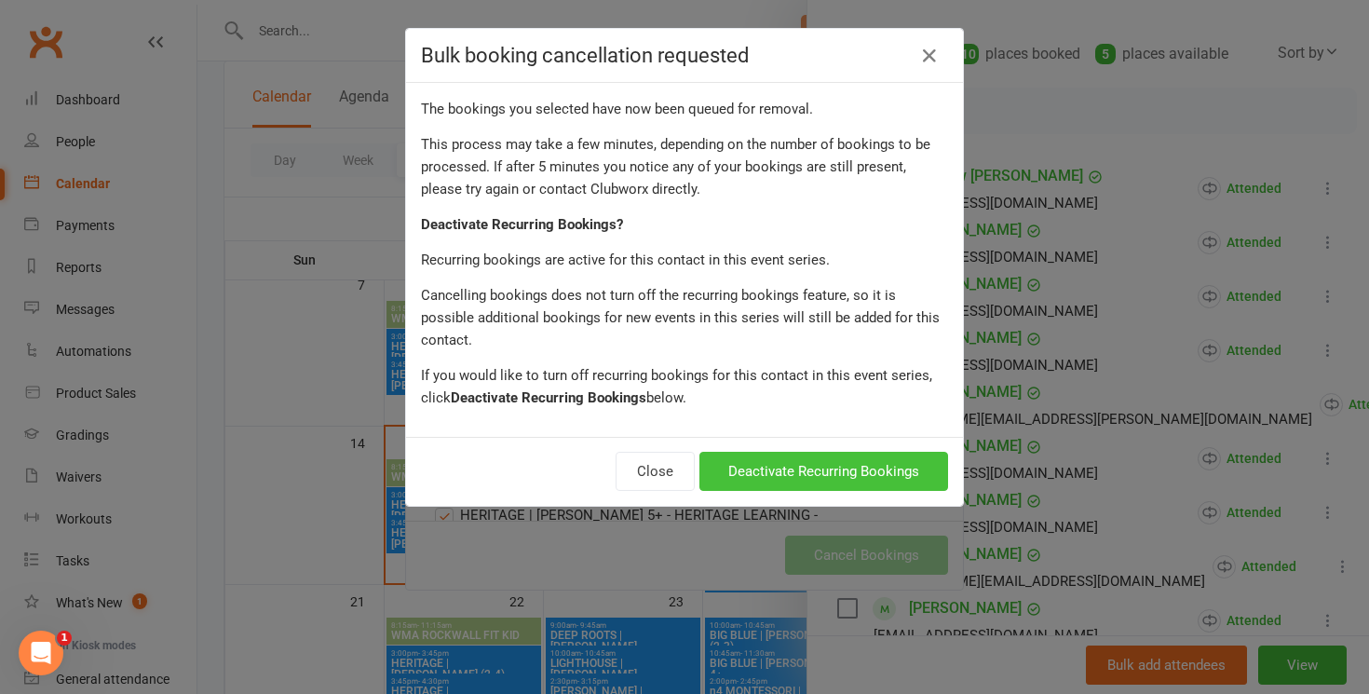
click at [824, 452] on button "Deactivate Recurring Bookings" at bounding box center [823, 471] width 249 height 39
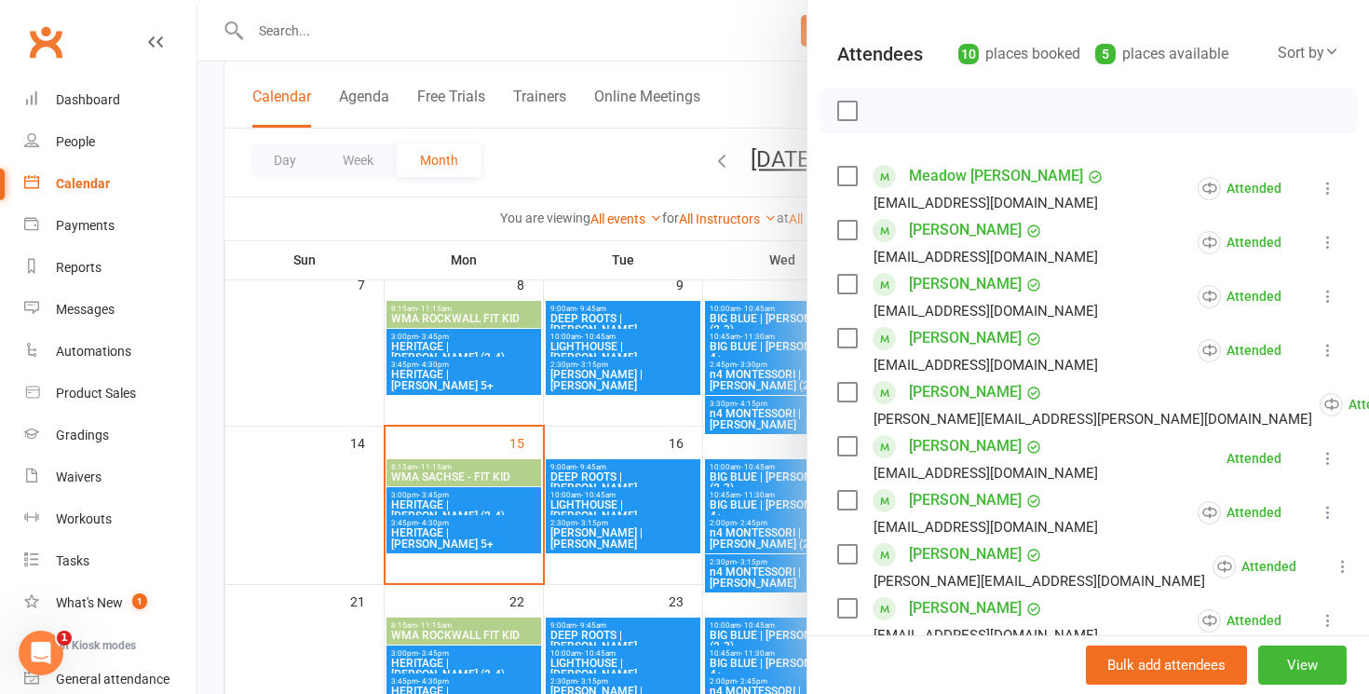
click at [728, 435] on div at bounding box center [782, 347] width 1171 height 694
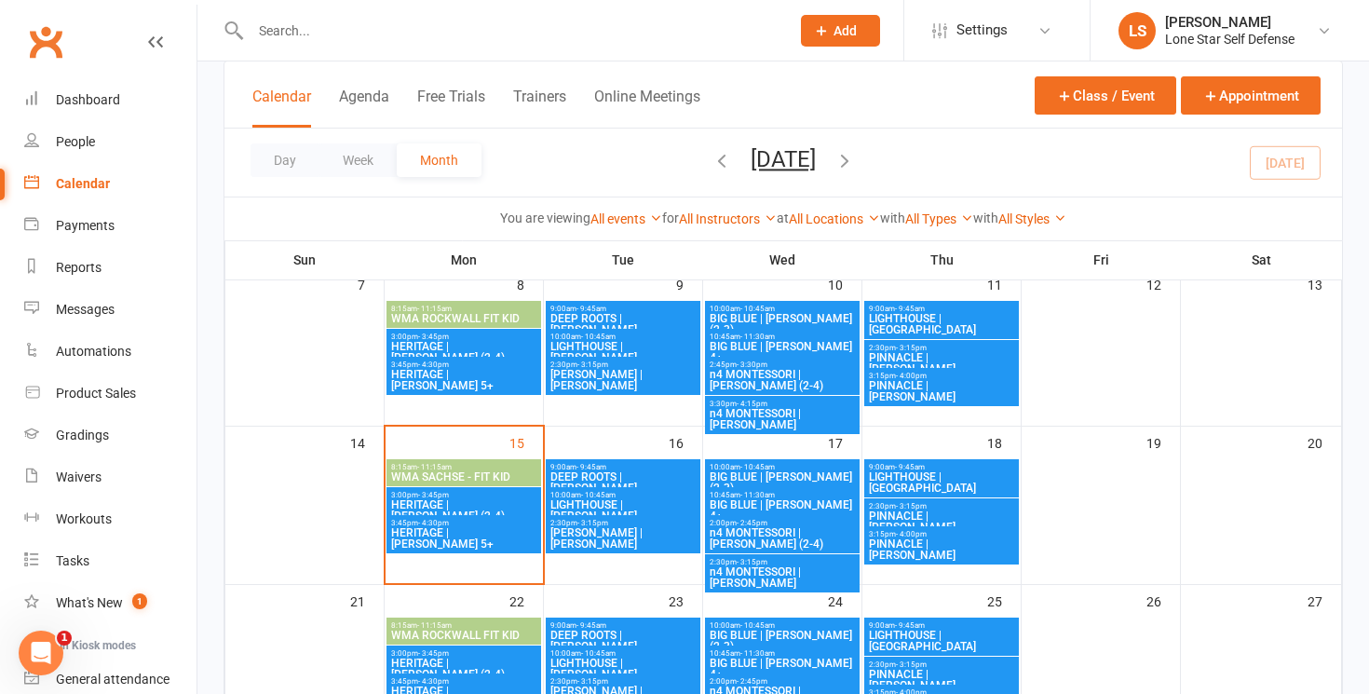
click at [750, 499] on span "BIG BLUE | [PERSON_NAME] 4+" at bounding box center [782, 510] width 147 height 22
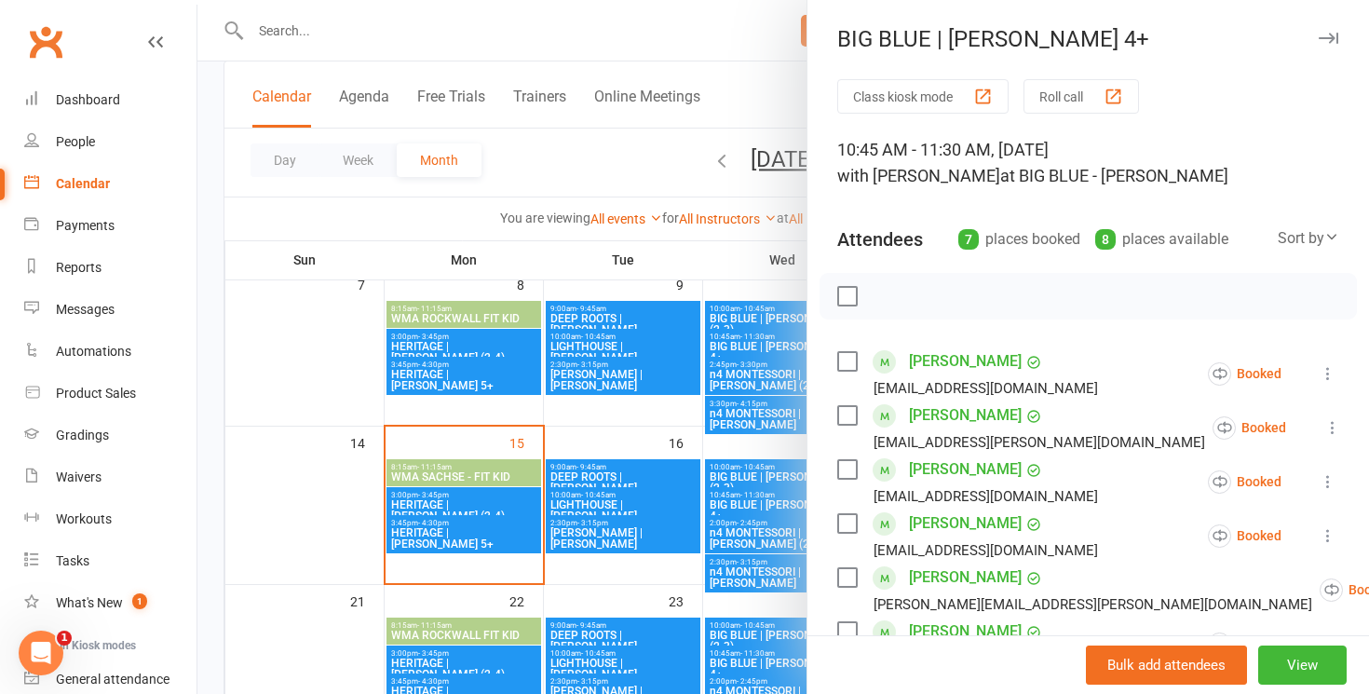
scroll to position [229, 0]
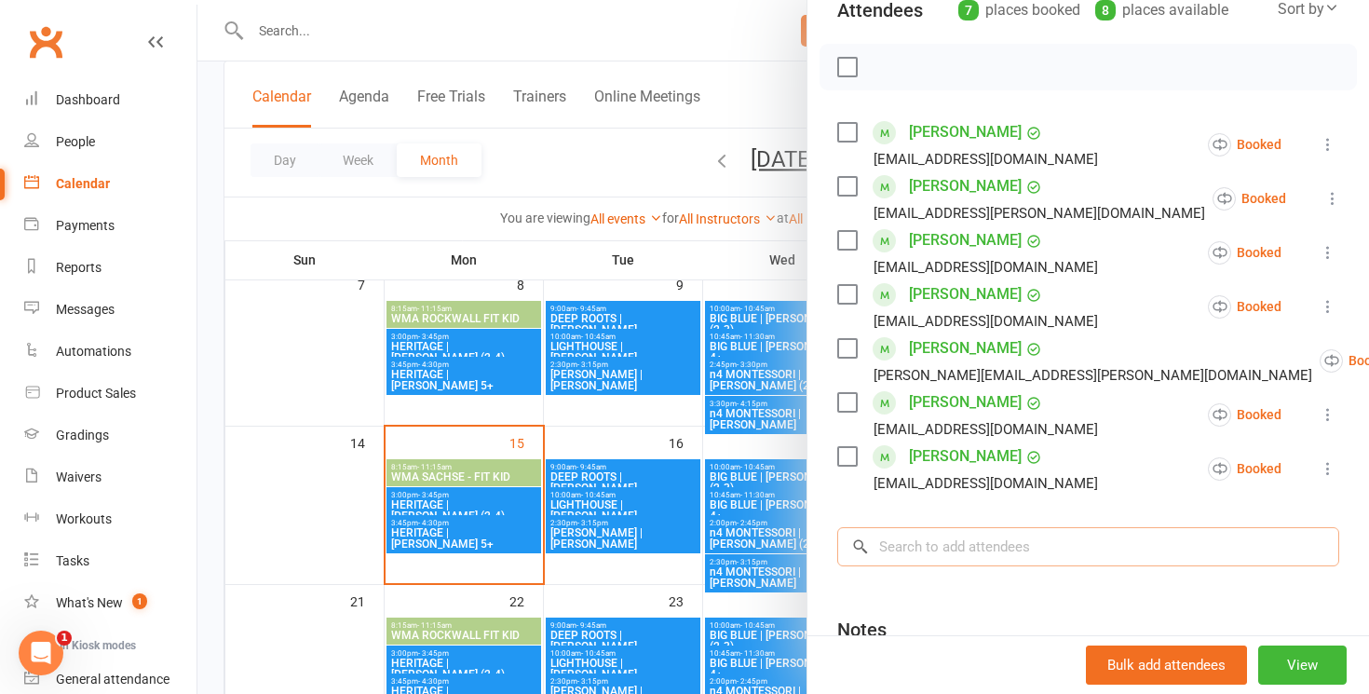
click at [891, 549] on input "search" at bounding box center [1088, 546] width 502 height 39
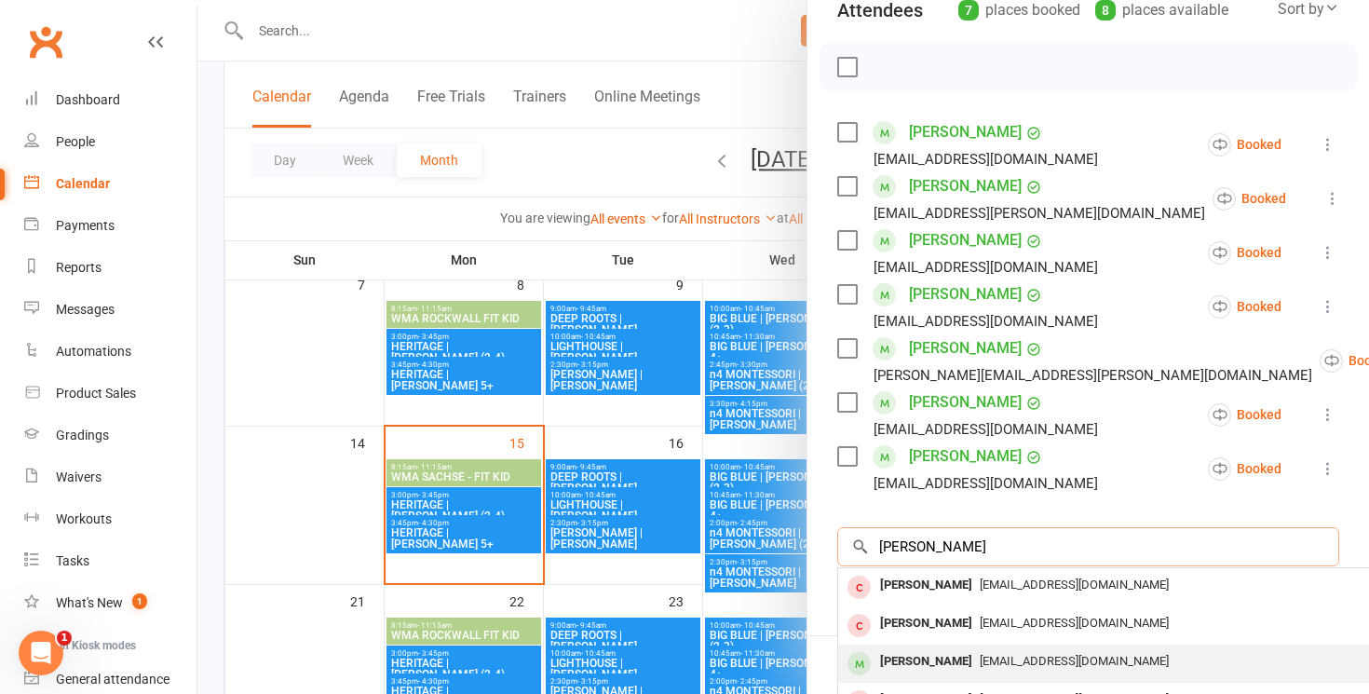
type input "landon"
click at [900, 650] on div "Landon Montague" at bounding box center [925, 661] width 107 height 27
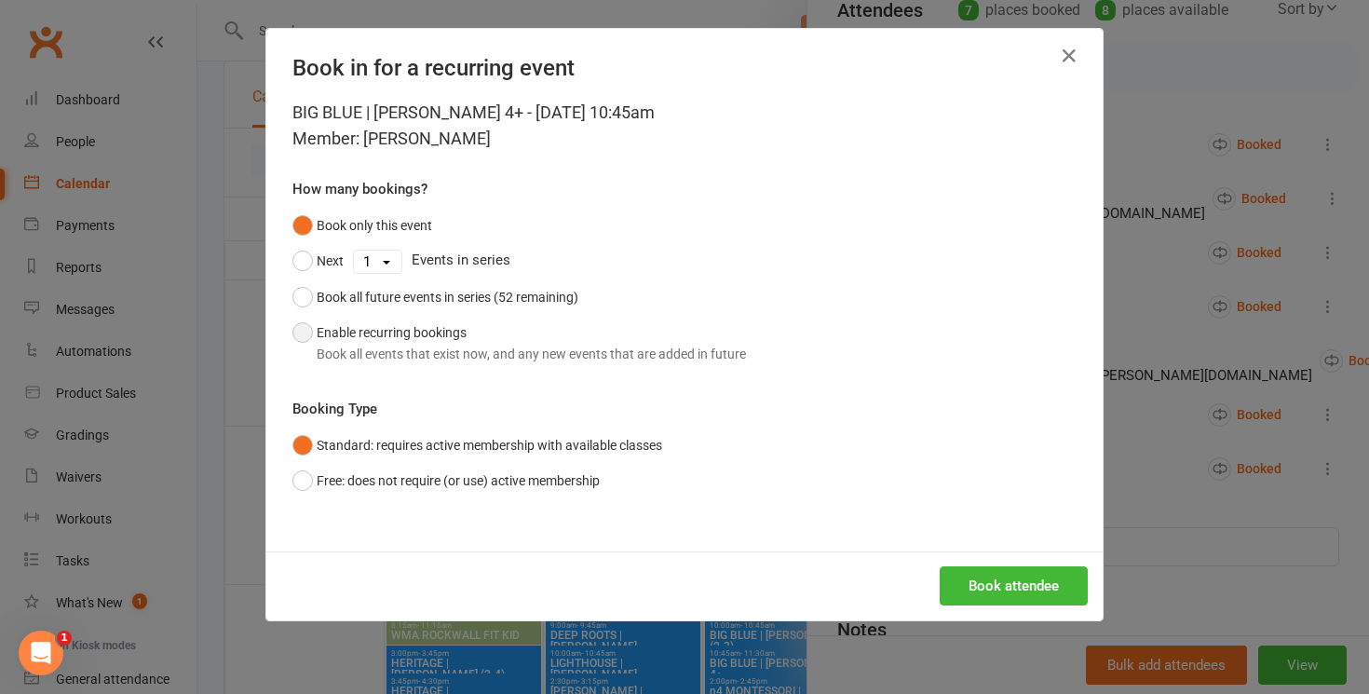
click at [536, 346] on div "Book all events that exist now, and any new events that are added in future" at bounding box center [531, 354] width 429 height 20
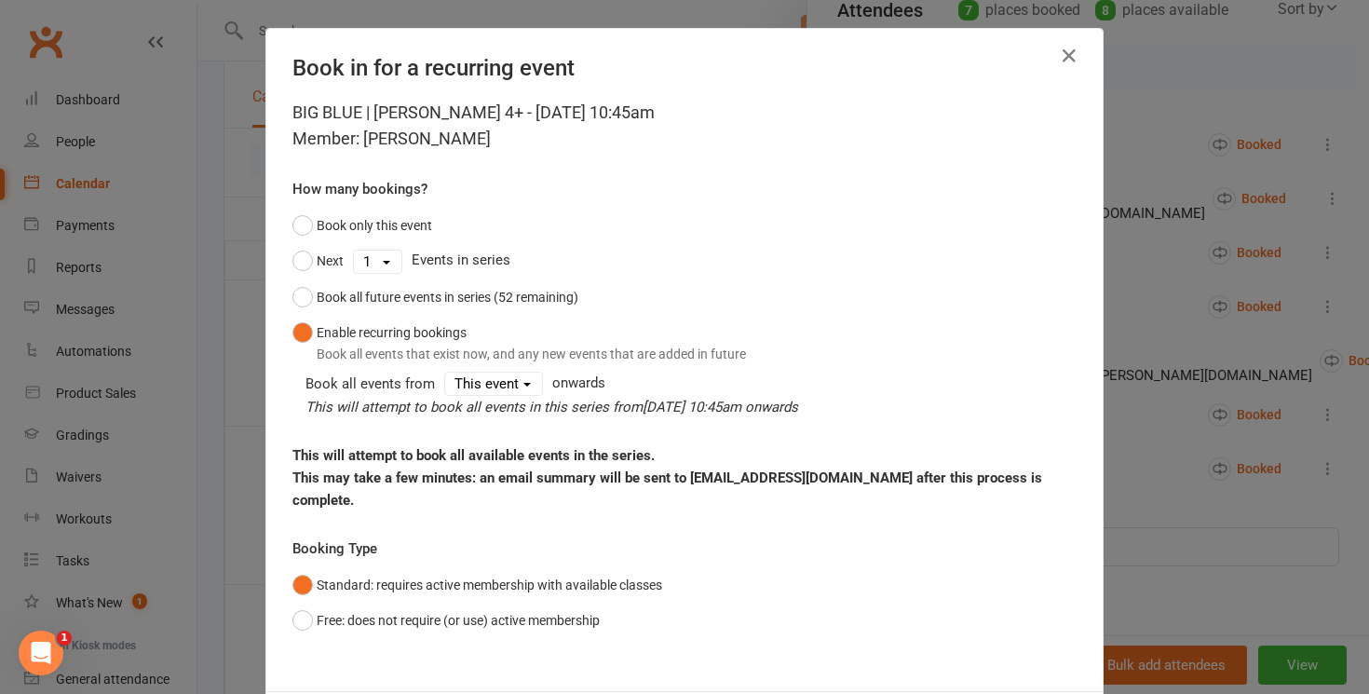
scroll to position [73, 0]
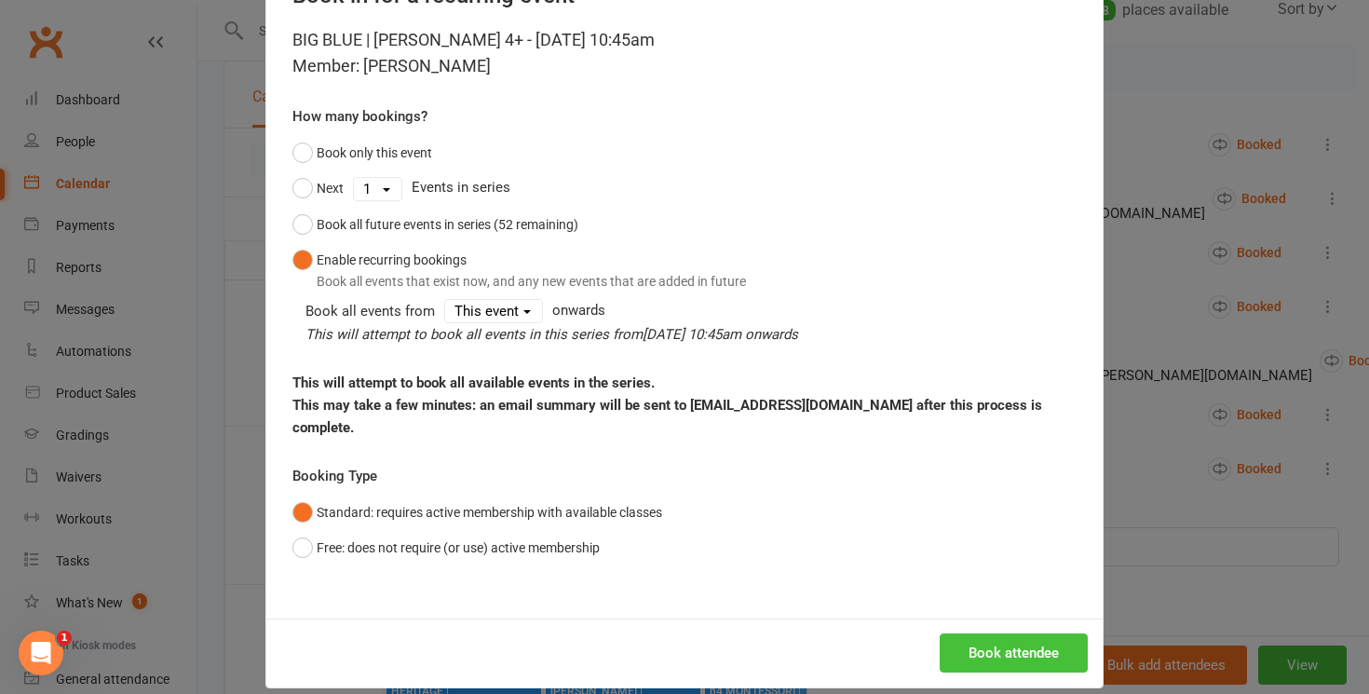
click at [993, 633] on button "Book attendee" at bounding box center [1013, 652] width 148 height 39
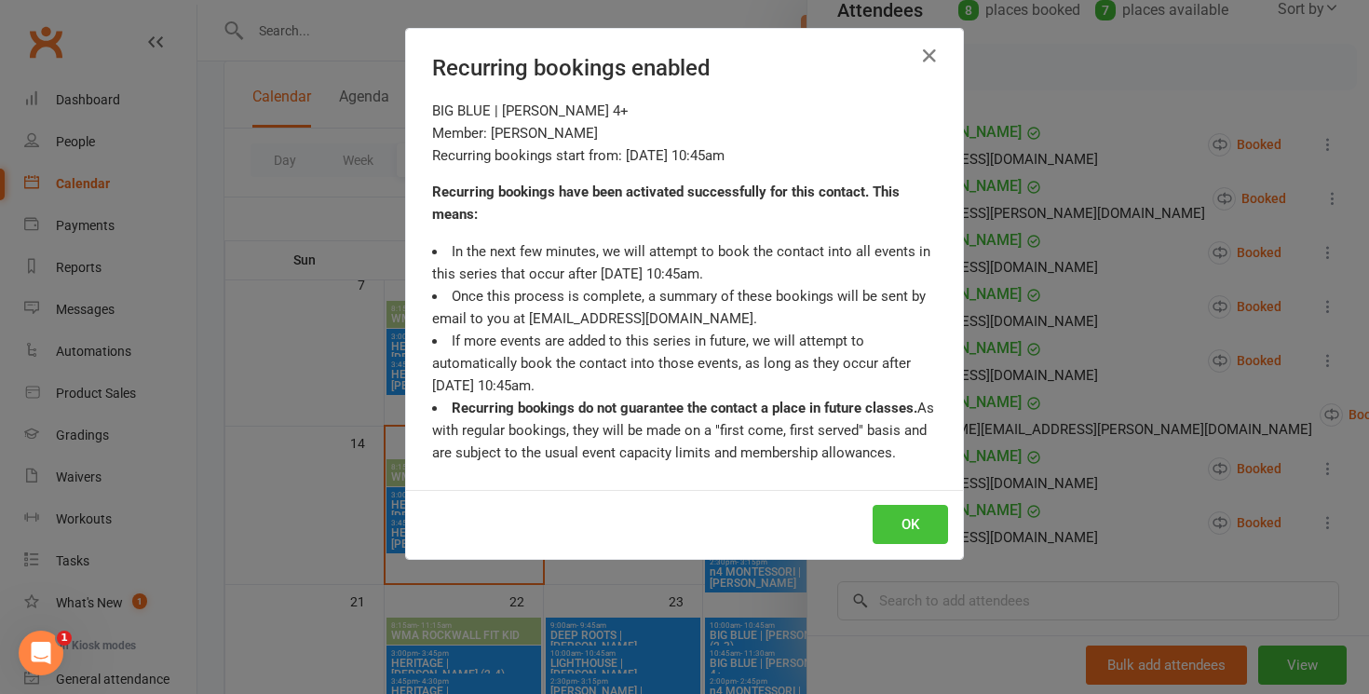
click at [914, 519] on button "OK" at bounding box center [909, 524] width 75 height 39
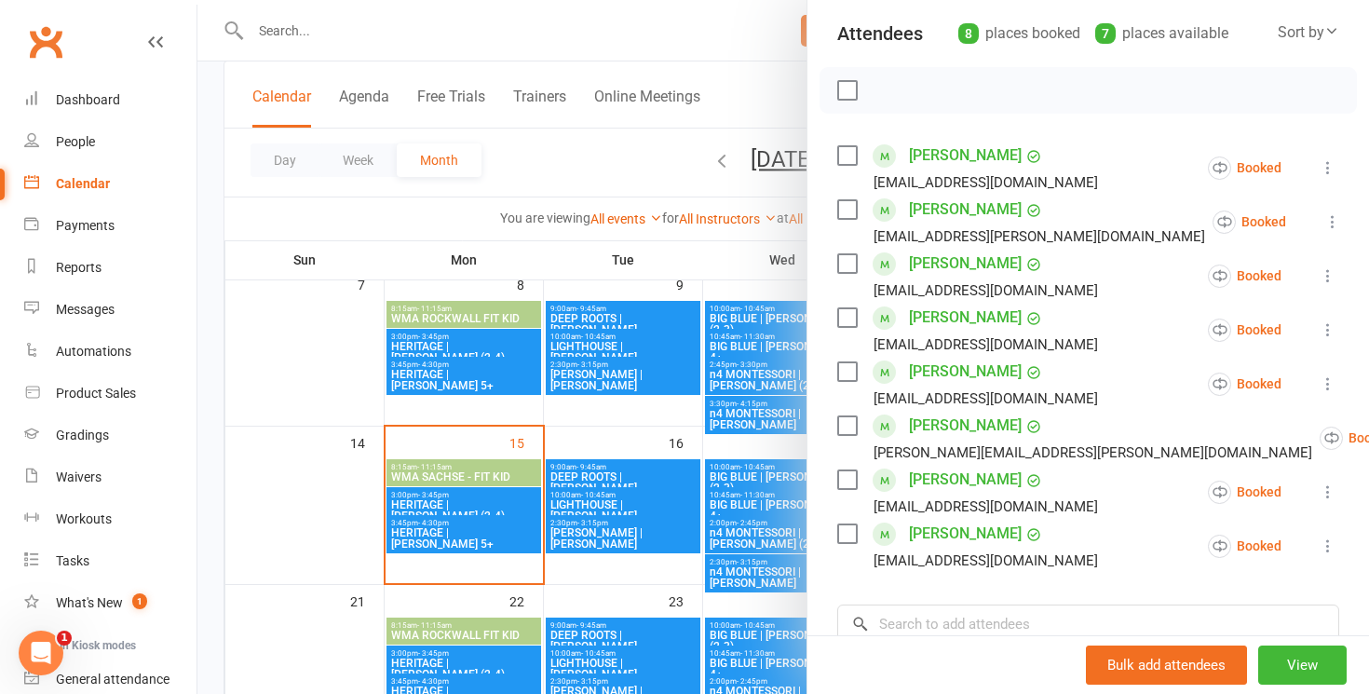
scroll to position [205, 0]
click at [770, 103] on div at bounding box center [782, 347] width 1171 height 694
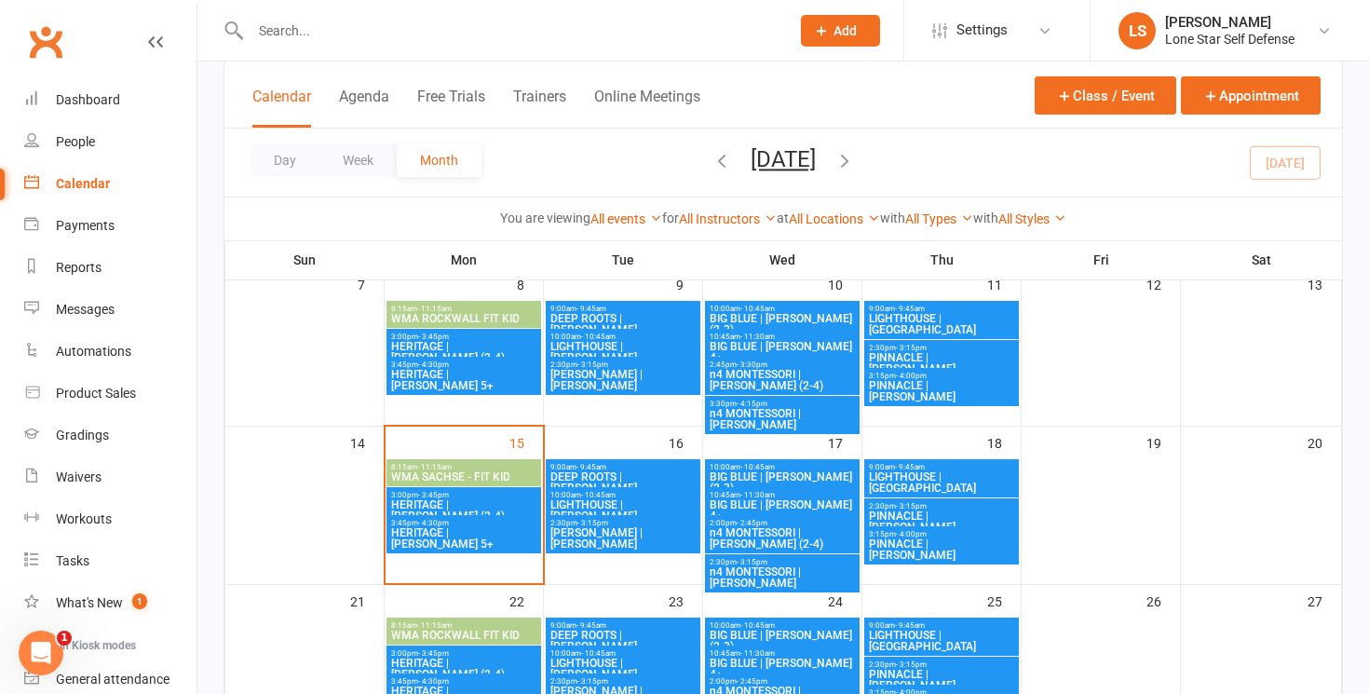
click at [744, 494] on span "- 11:30am" at bounding box center [757, 495] width 34 height 8
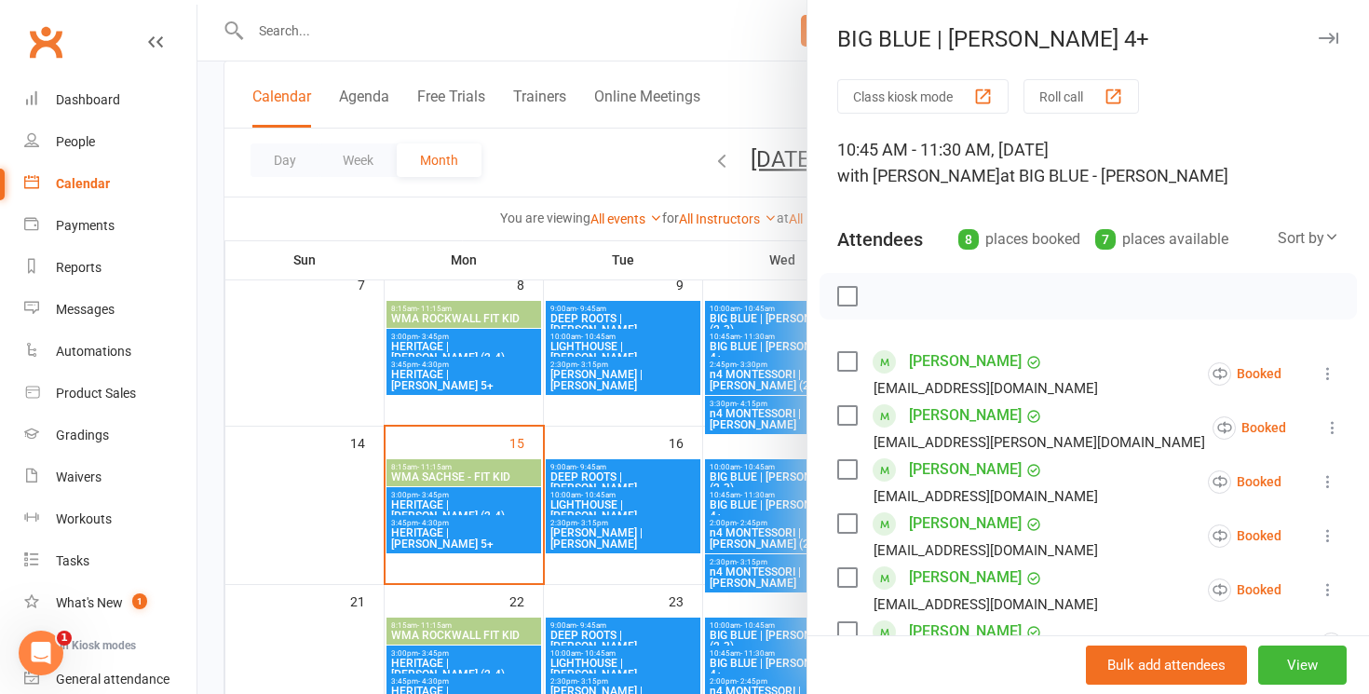
scroll to position [78, 0]
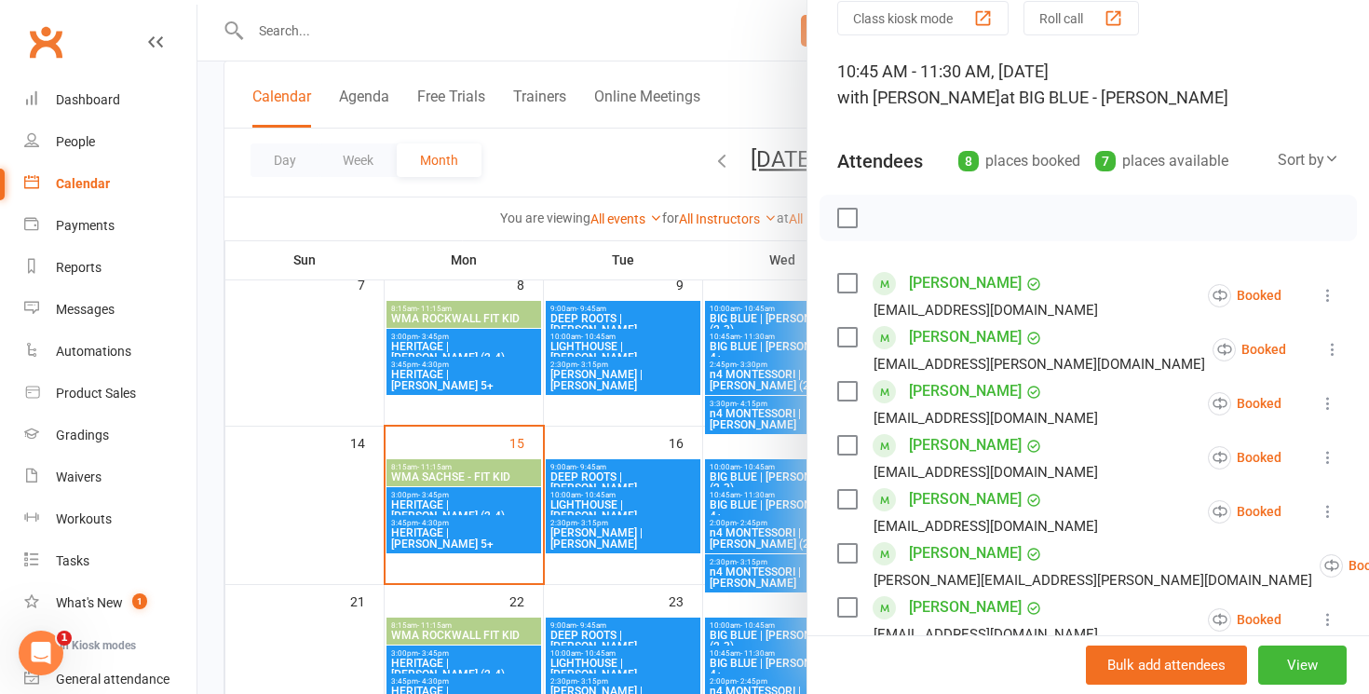
click at [1319, 503] on icon at bounding box center [1327, 511] width 19 height 19
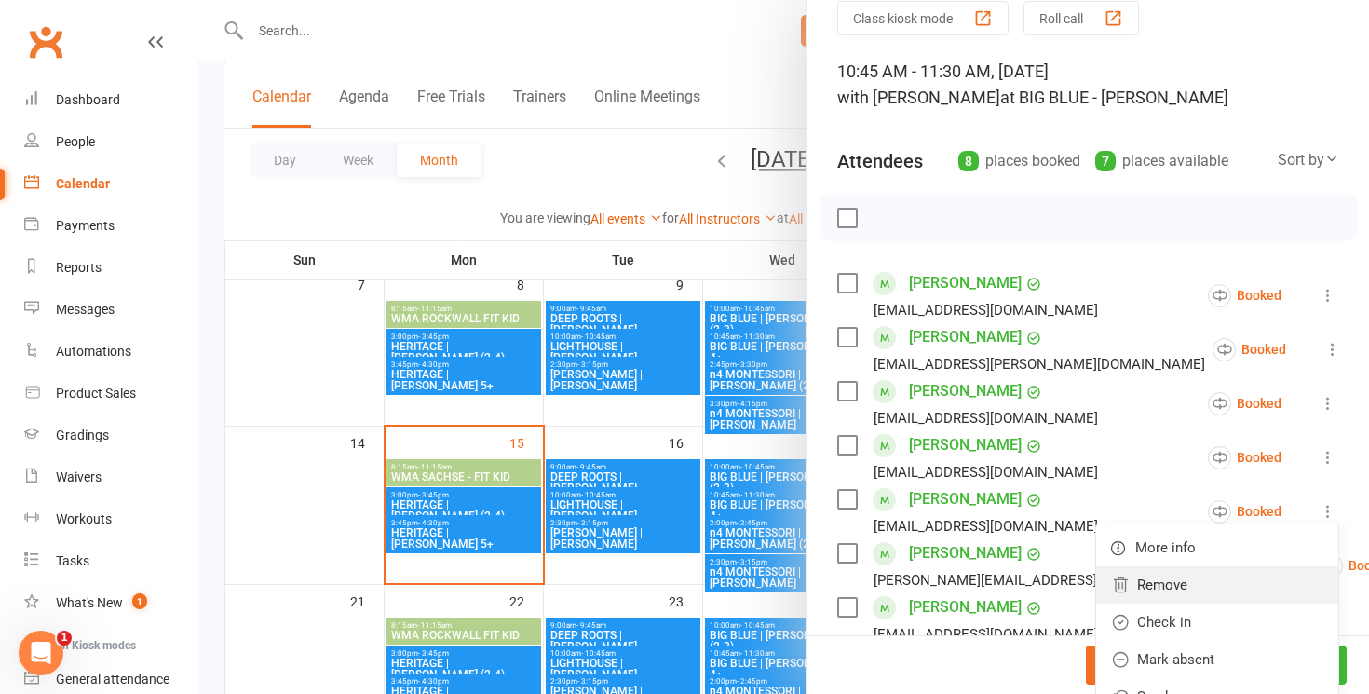
click at [1192, 568] on link "Remove" at bounding box center [1217, 584] width 242 height 37
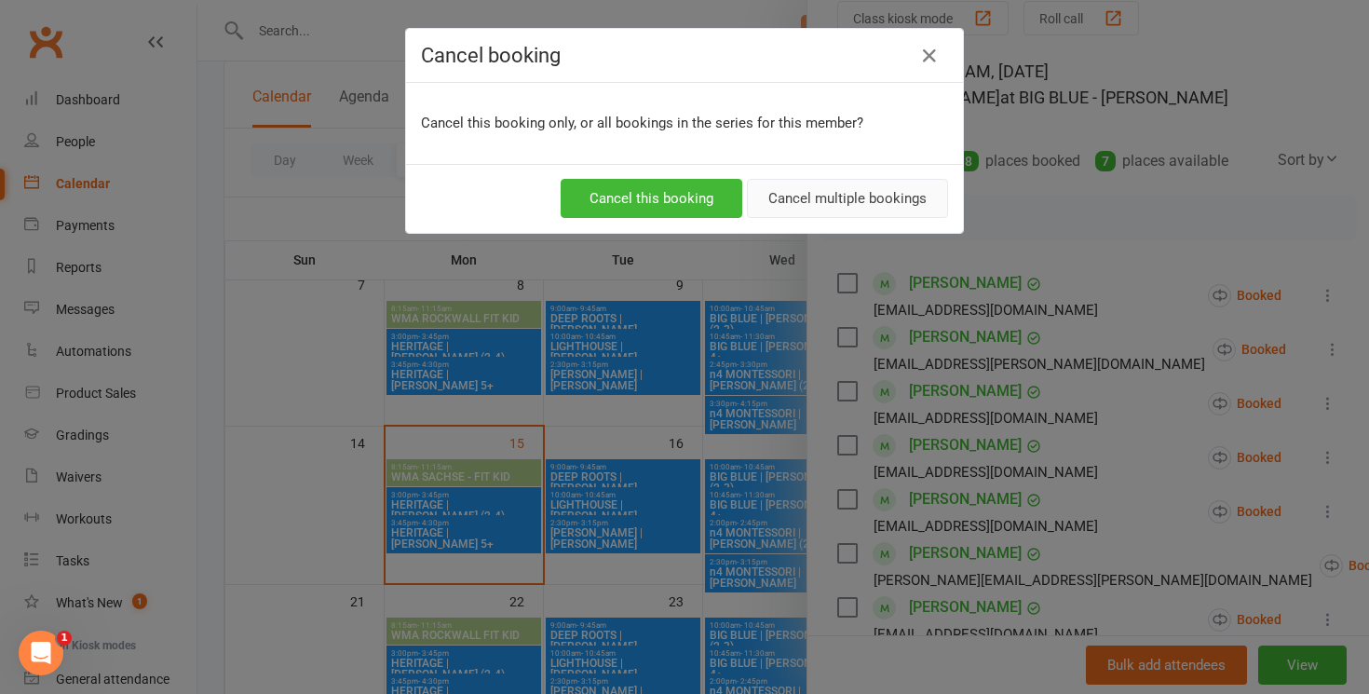
click at [861, 204] on button "Cancel multiple bookings" at bounding box center [847, 198] width 201 height 39
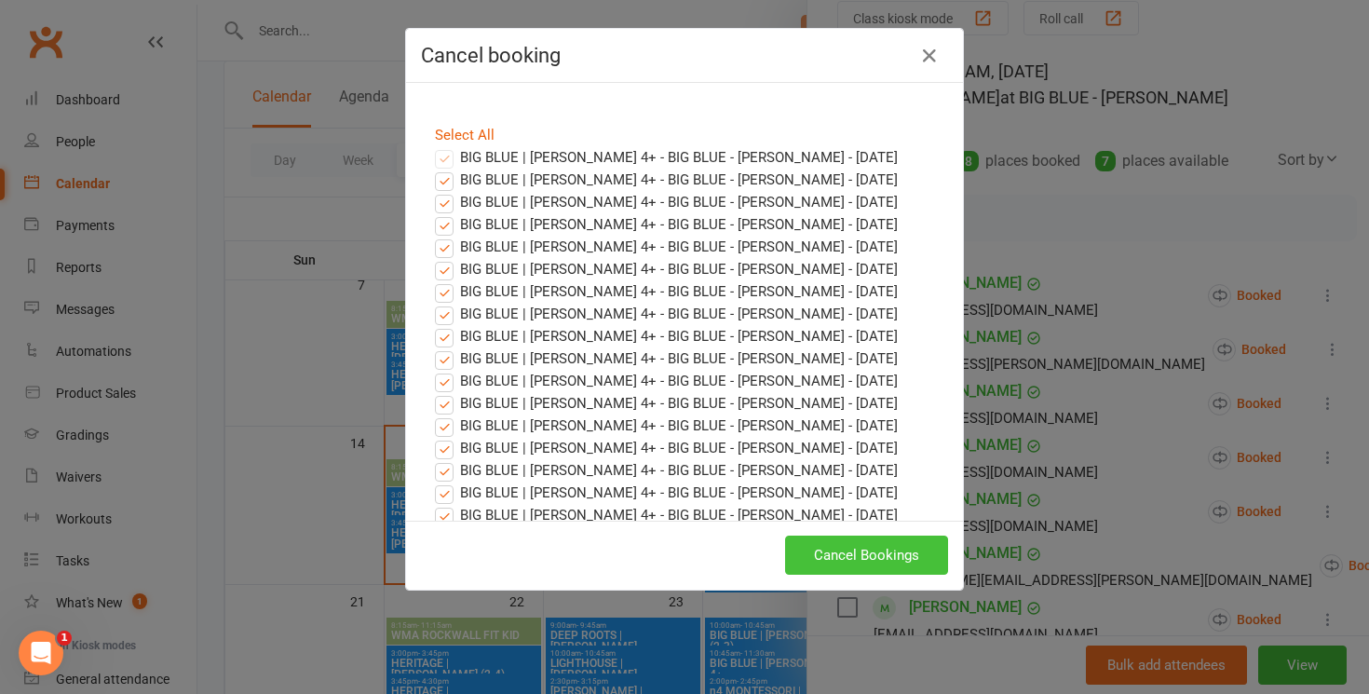
click at [811, 544] on button "Cancel Bookings" at bounding box center [866, 554] width 163 height 39
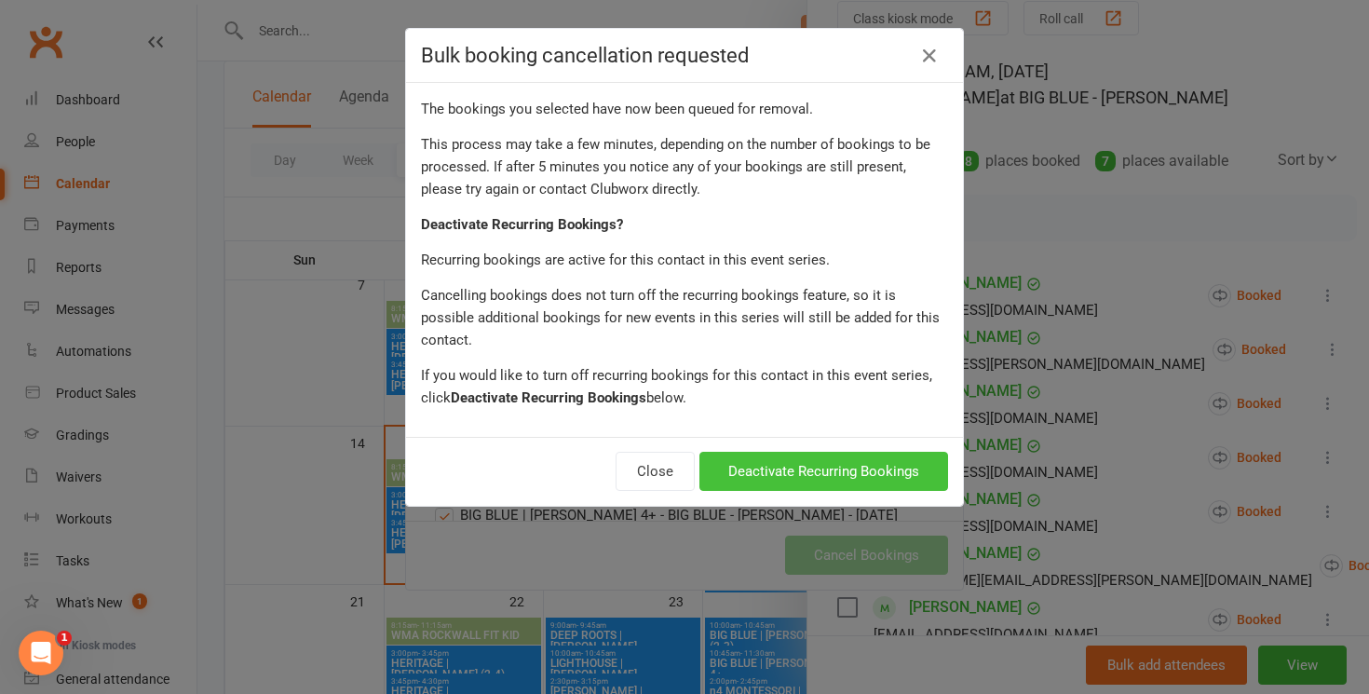
click at [789, 452] on button "Deactivate Recurring Bookings" at bounding box center [823, 471] width 249 height 39
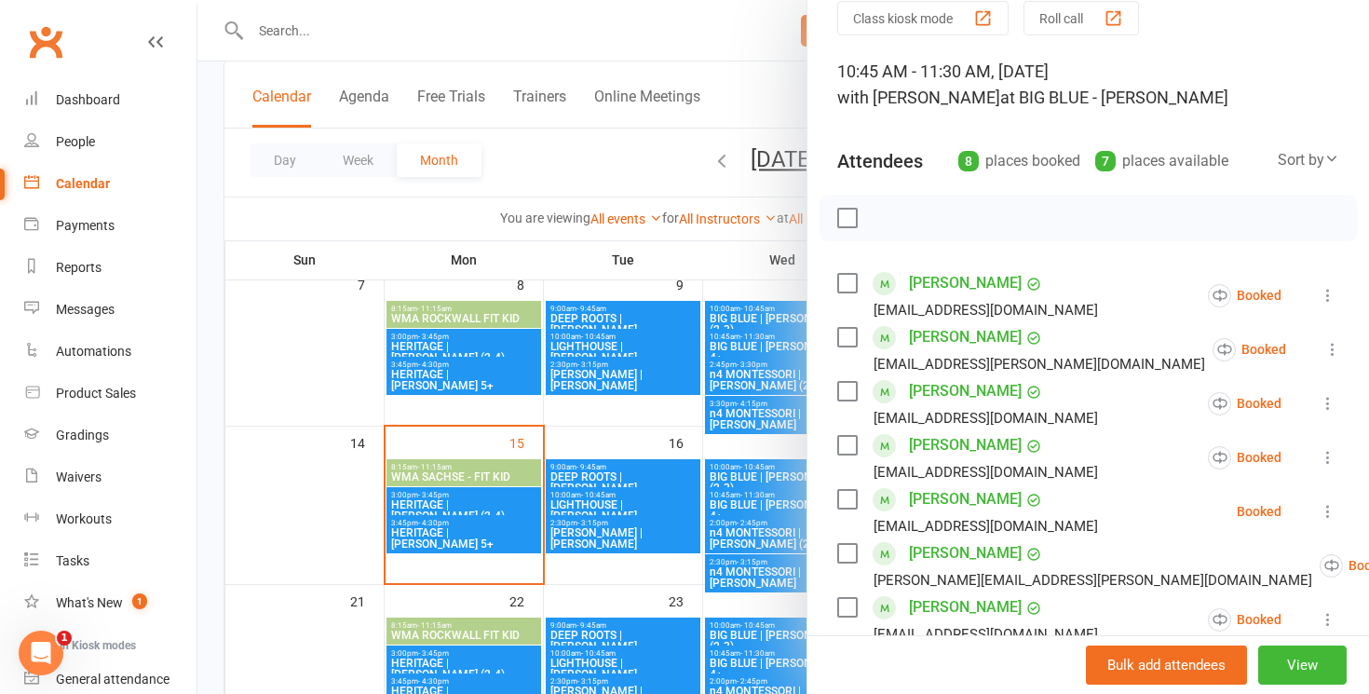
click at [785, 443] on div at bounding box center [782, 347] width 1171 height 694
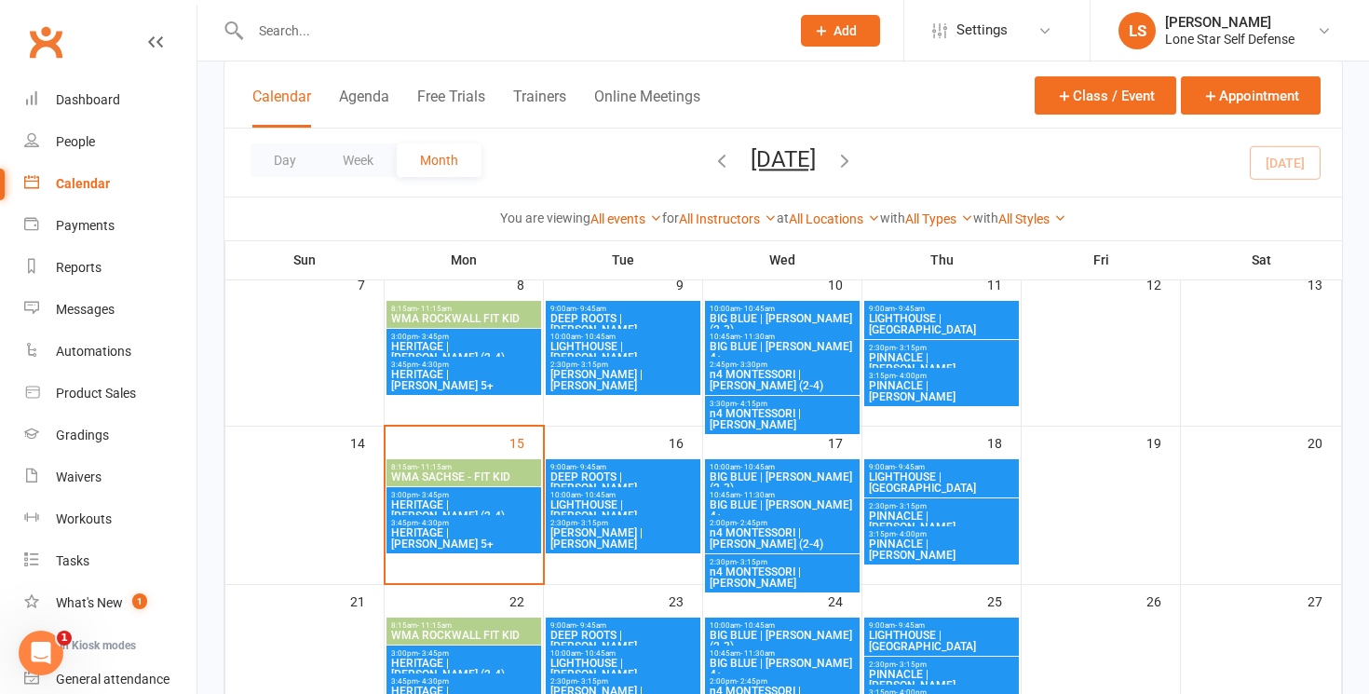
click at [805, 344] on span "BIG BLUE | [PERSON_NAME] 4+" at bounding box center [782, 352] width 147 height 22
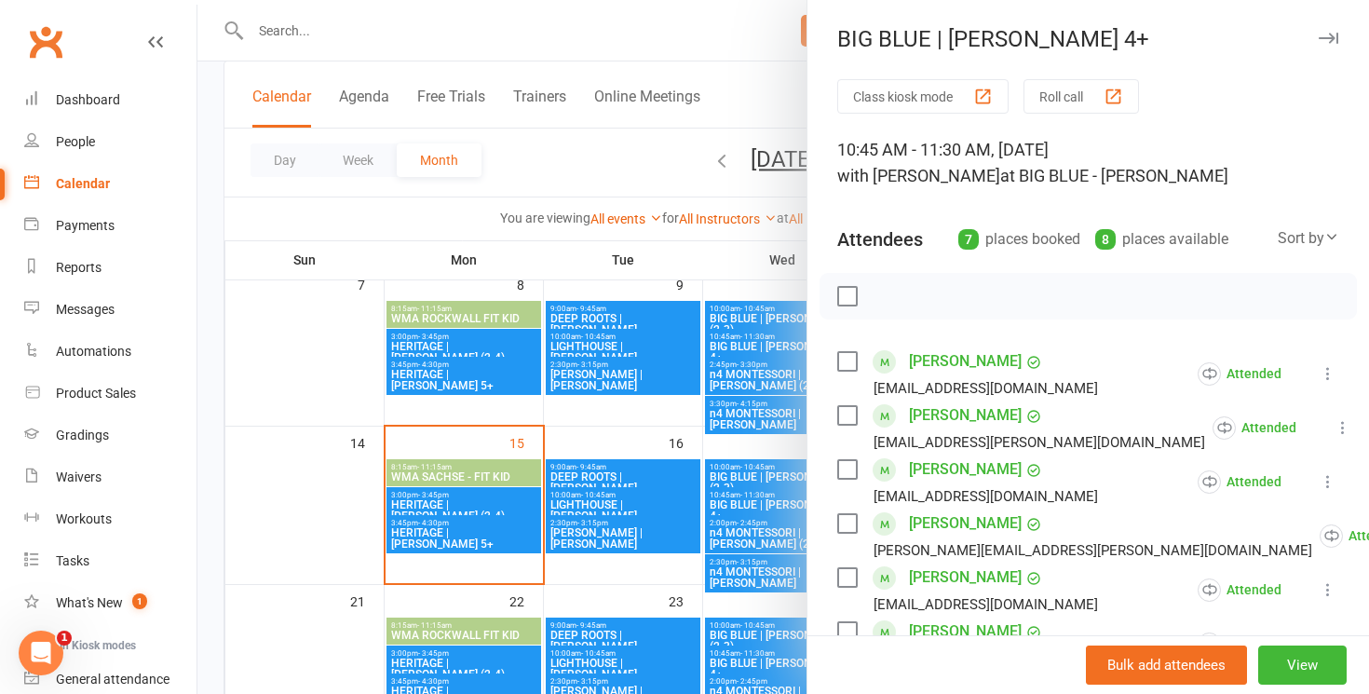
scroll to position [241, 0]
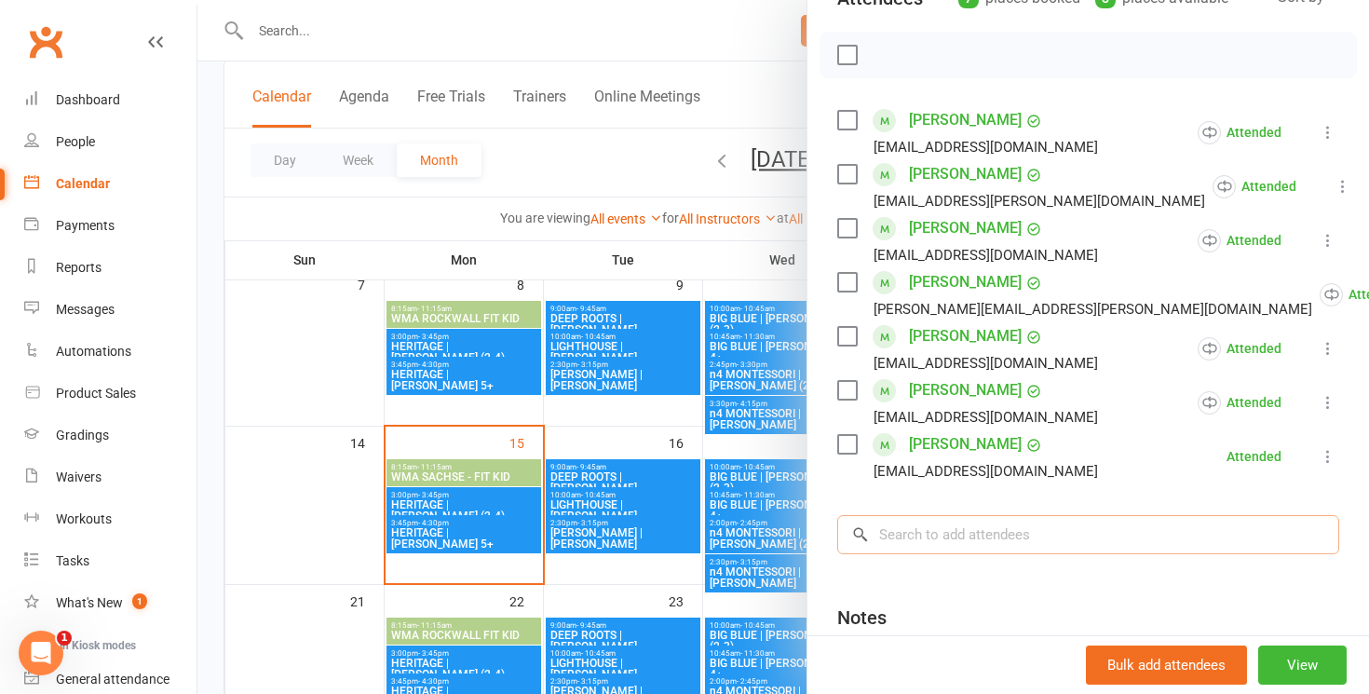
click at [917, 530] on input "search" at bounding box center [1088, 534] width 502 height 39
click at [821, 485] on div "Class kiosk mode Roll call 10:45 AM - 11:30 AM, Wednesday, September, 10, 2025 …" at bounding box center [1087, 327] width 561 height 979
click at [777, 469] on div at bounding box center [782, 347] width 1171 height 694
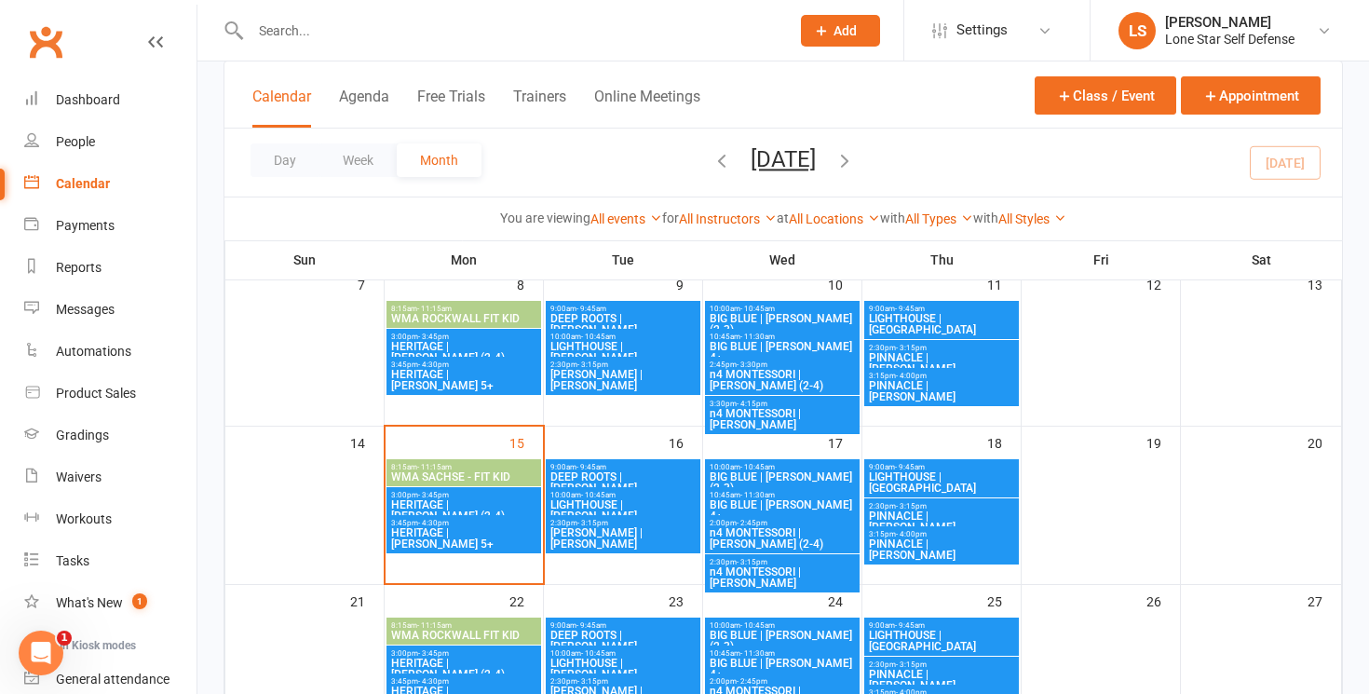
click at [748, 473] on span "BIG BLUE | [PERSON_NAME] (2-3)" at bounding box center [782, 482] width 147 height 22
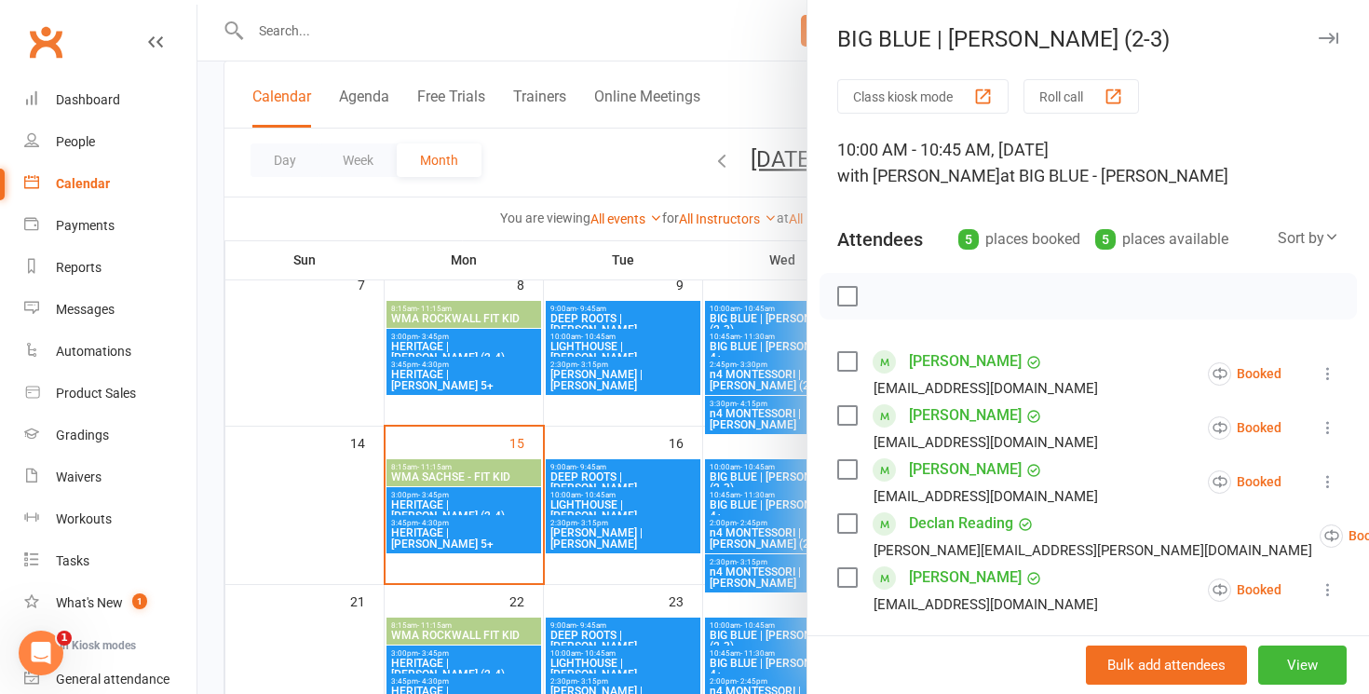
scroll to position [187, 0]
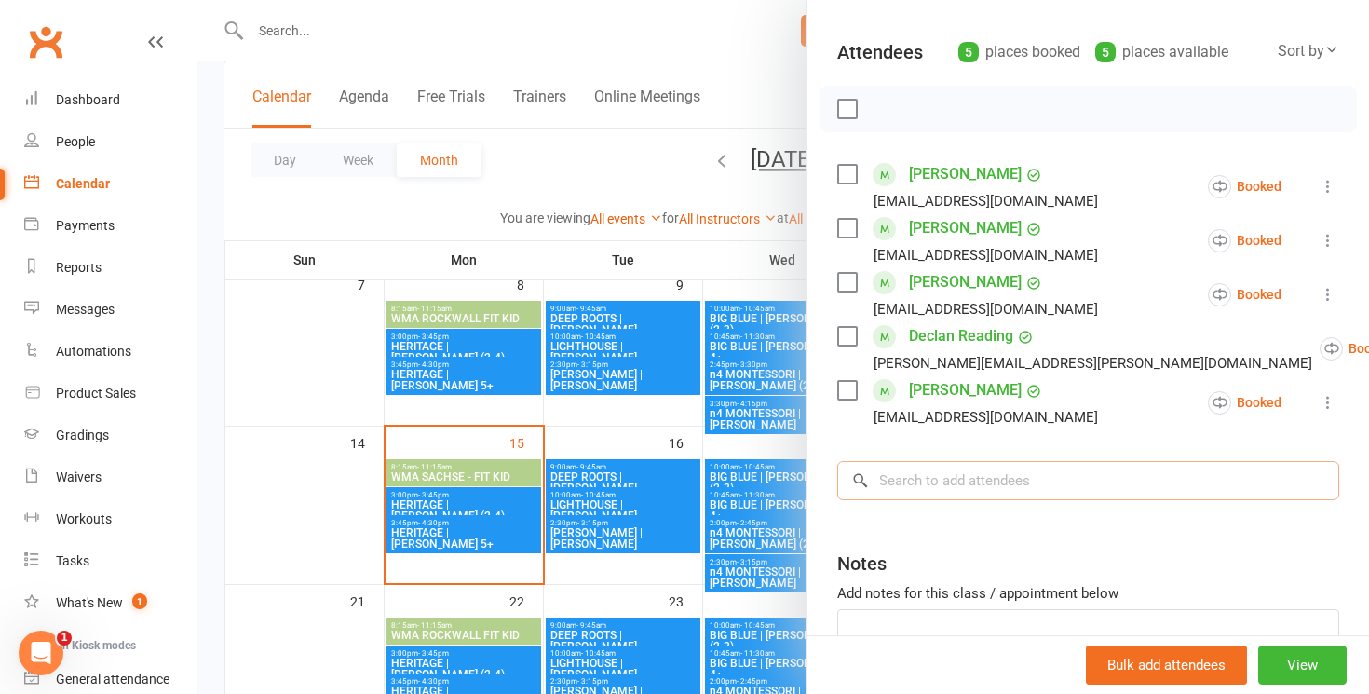
click at [979, 488] on input "search" at bounding box center [1088, 480] width 502 height 39
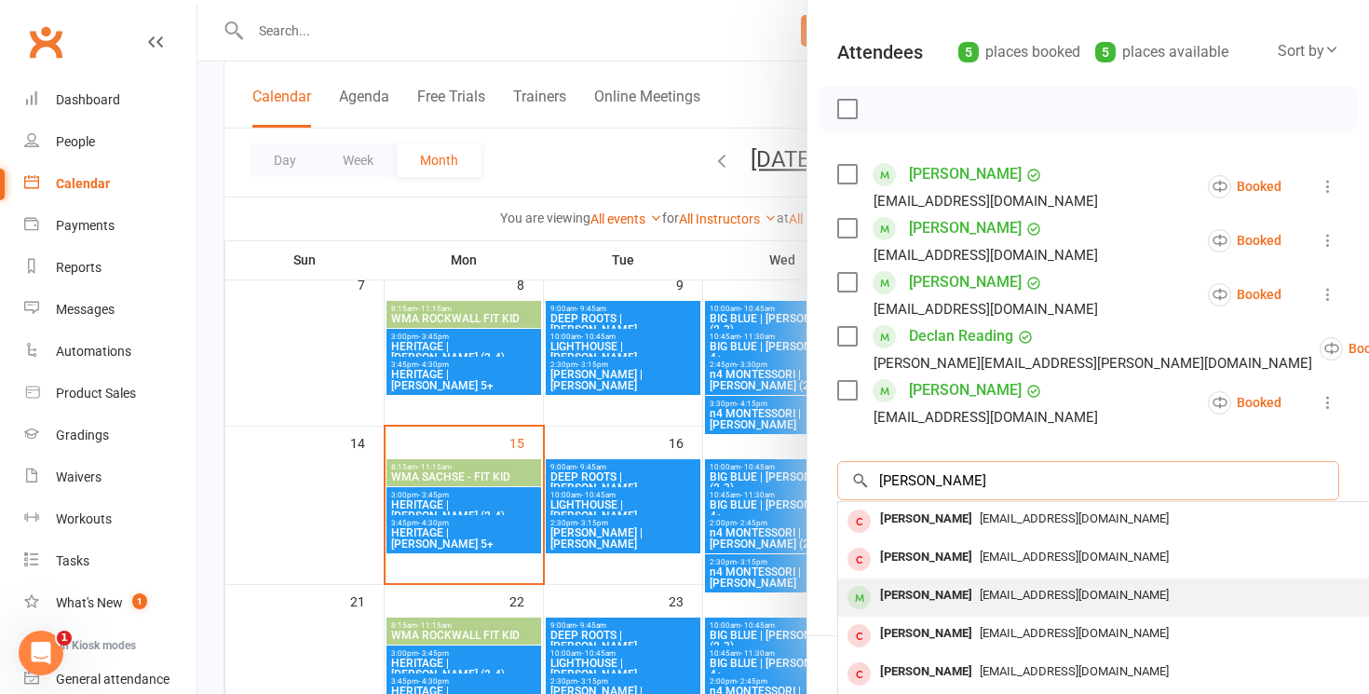
type input "landon"
click at [979, 590] on div "Landon Montague" at bounding box center [925, 595] width 107 height 27
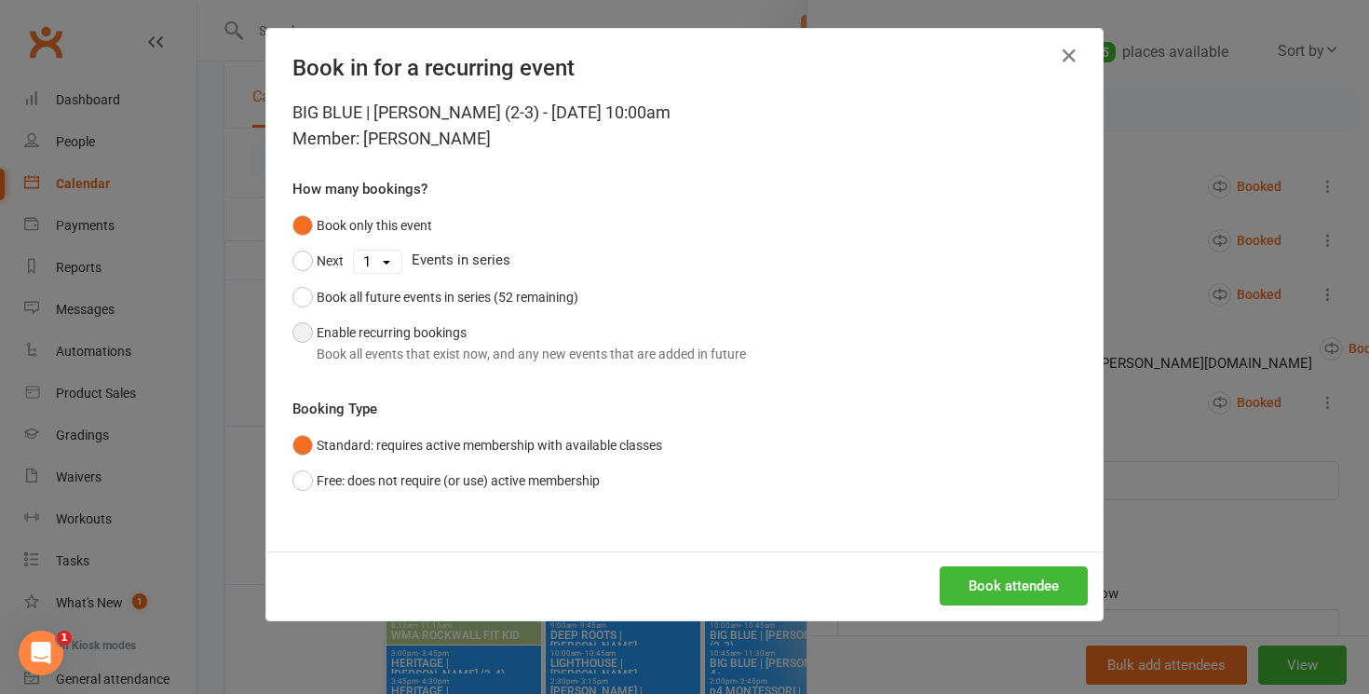
click at [555, 324] on button "Enable recurring bookings Book all events that exist now, and any new events th…" at bounding box center [518, 343] width 453 height 57
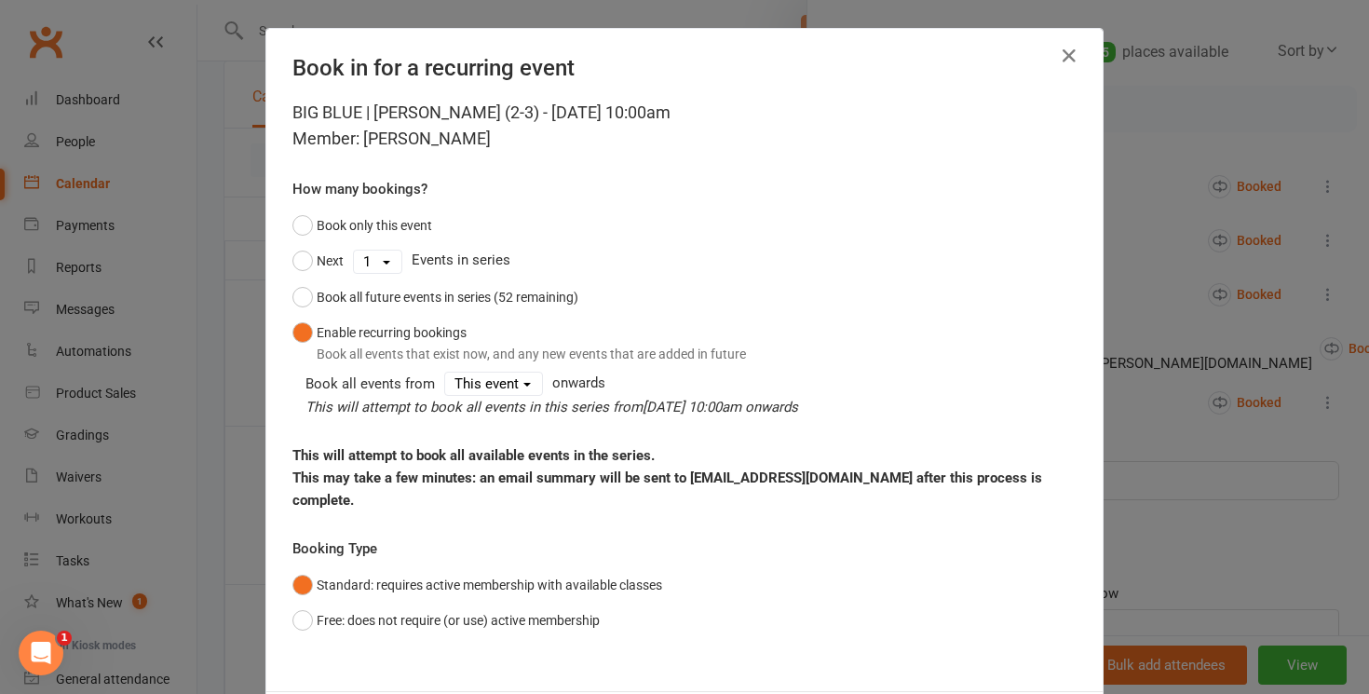
scroll to position [73, 0]
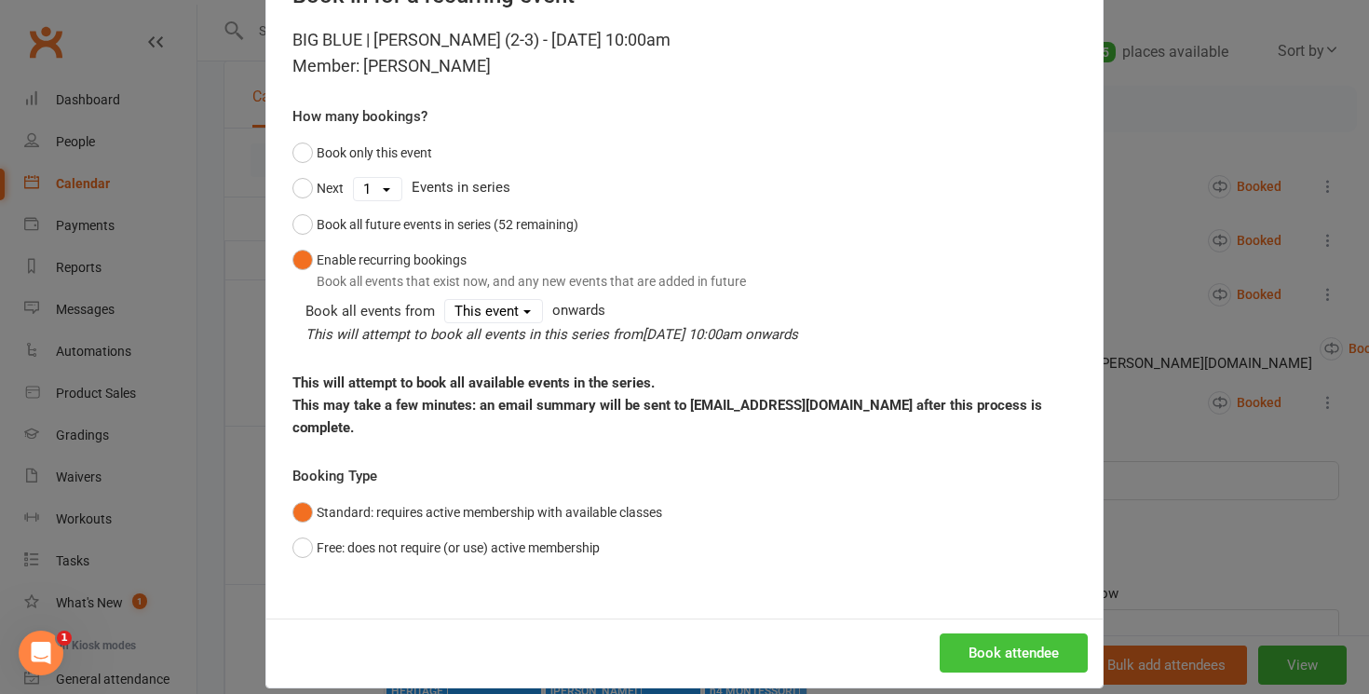
click at [995, 633] on button "Book attendee" at bounding box center [1013, 652] width 148 height 39
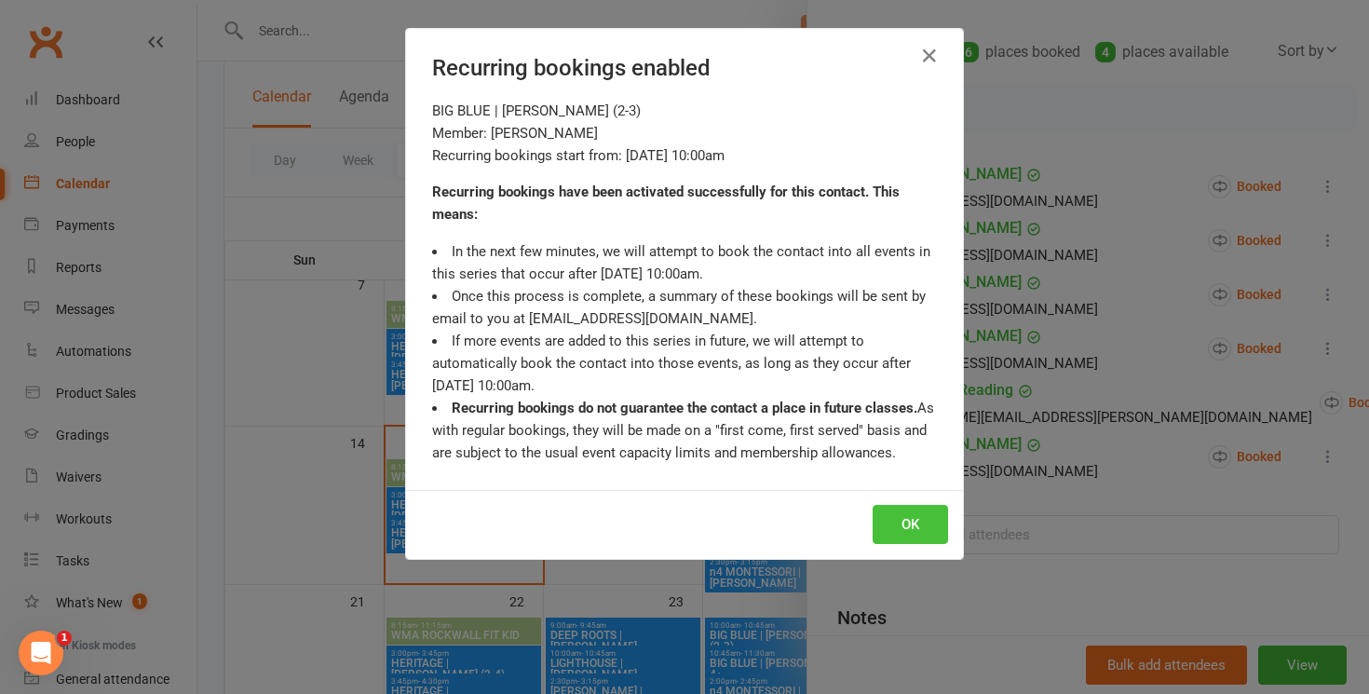
click at [904, 515] on button "OK" at bounding box center [909, 524] width 75 height 39
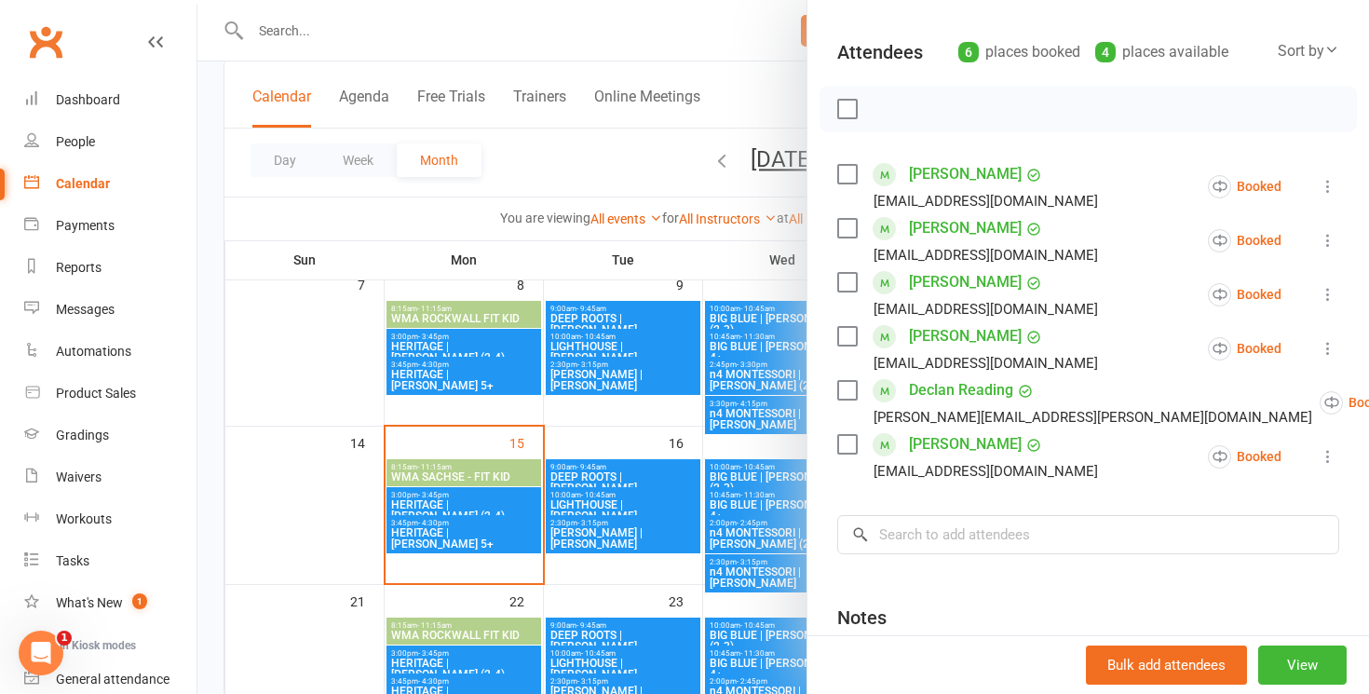
click at [601, 166] on div at bounding box center [782, 347] width 1171 height 694
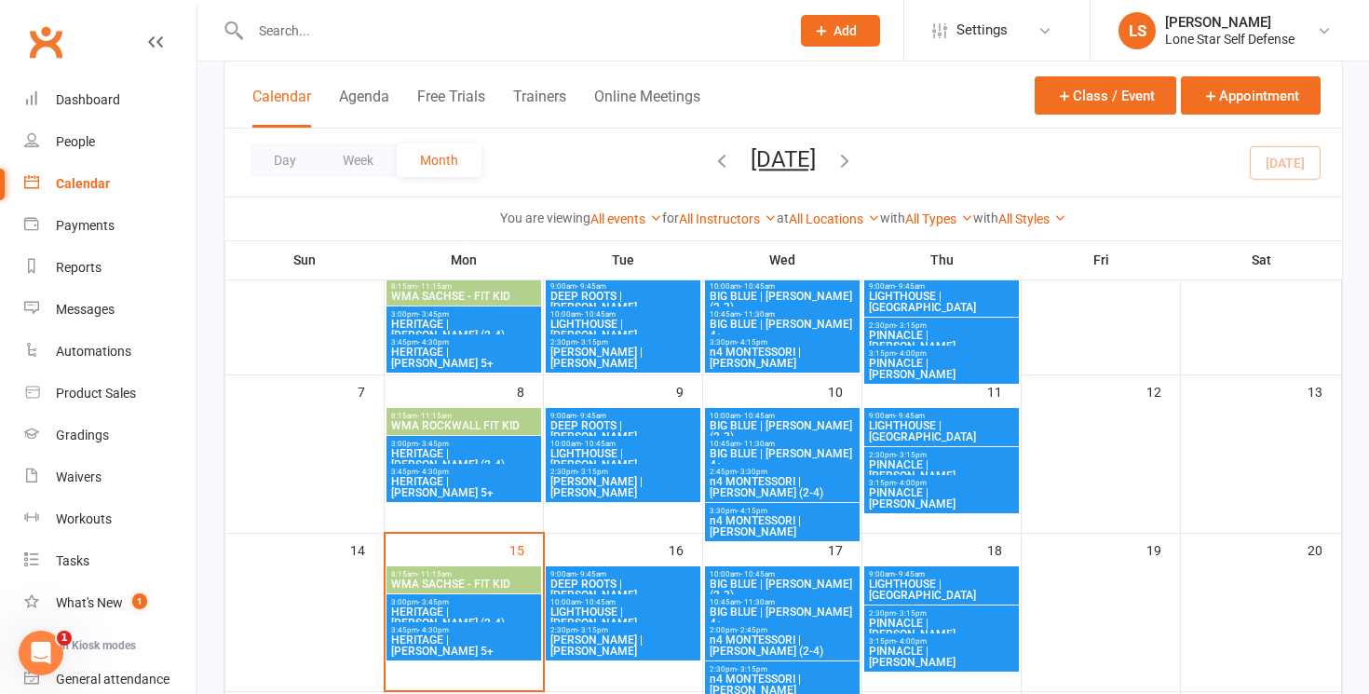
scroll to position [145, 0]
